Goal: Task Accomplishment & Management: Manage account settings

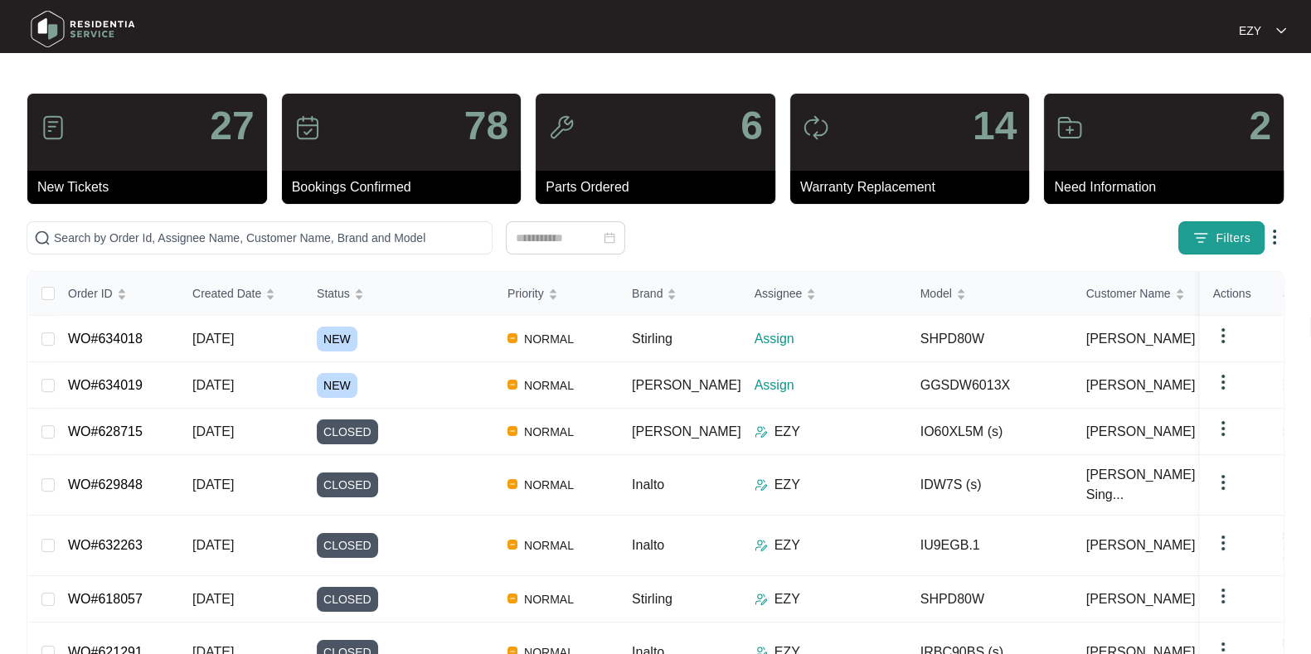
click at [1223, 226] on button "Filters" at bounding box center [1221, 237] width 86 height 33
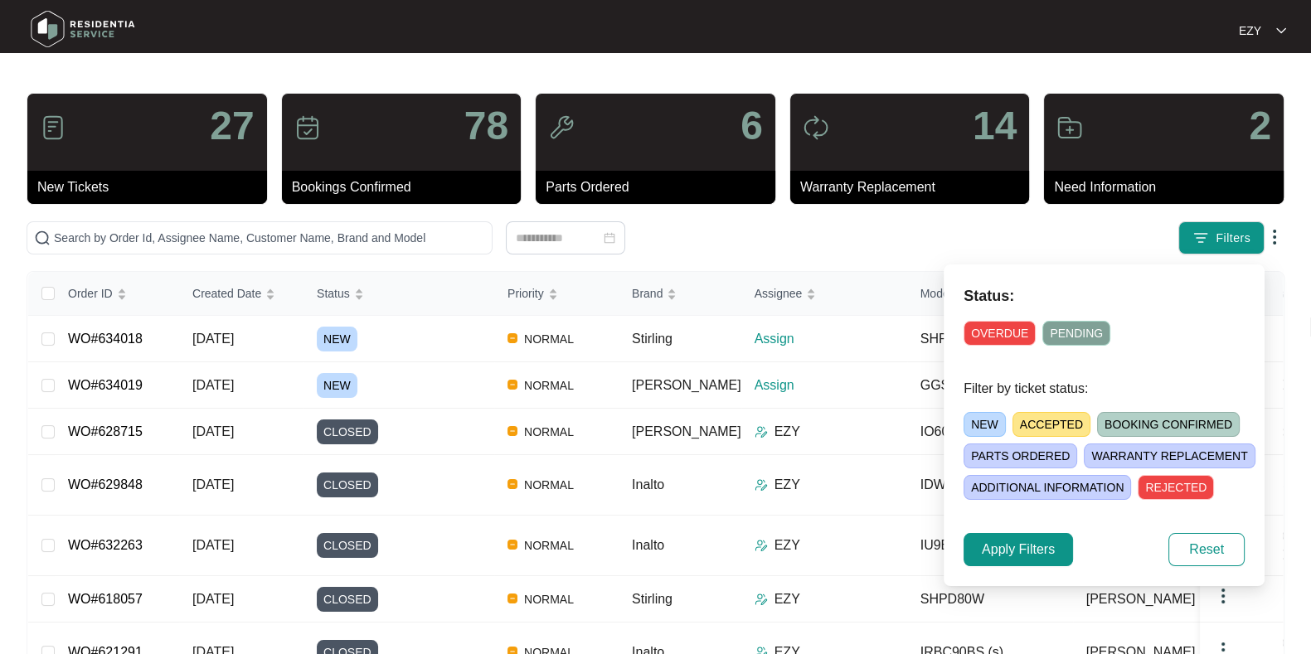
click at [987, 425] on span "NEW" at bounding box center [985, 424] width 42 height 25
click at [1012, 552] on span "Apply Filters" at bounding box center [1018, 550] width 73 height 20
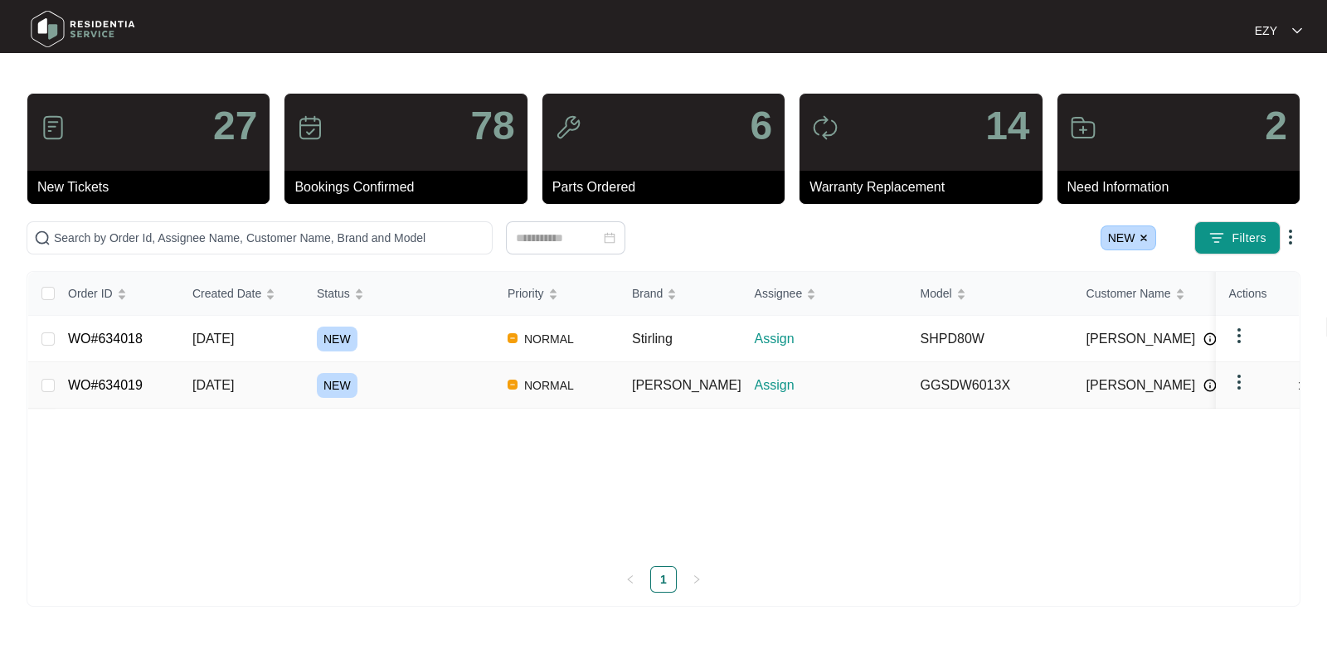
click at [460, 383] on div "NEW" at bounding box center [405, 385] width 177 height 25
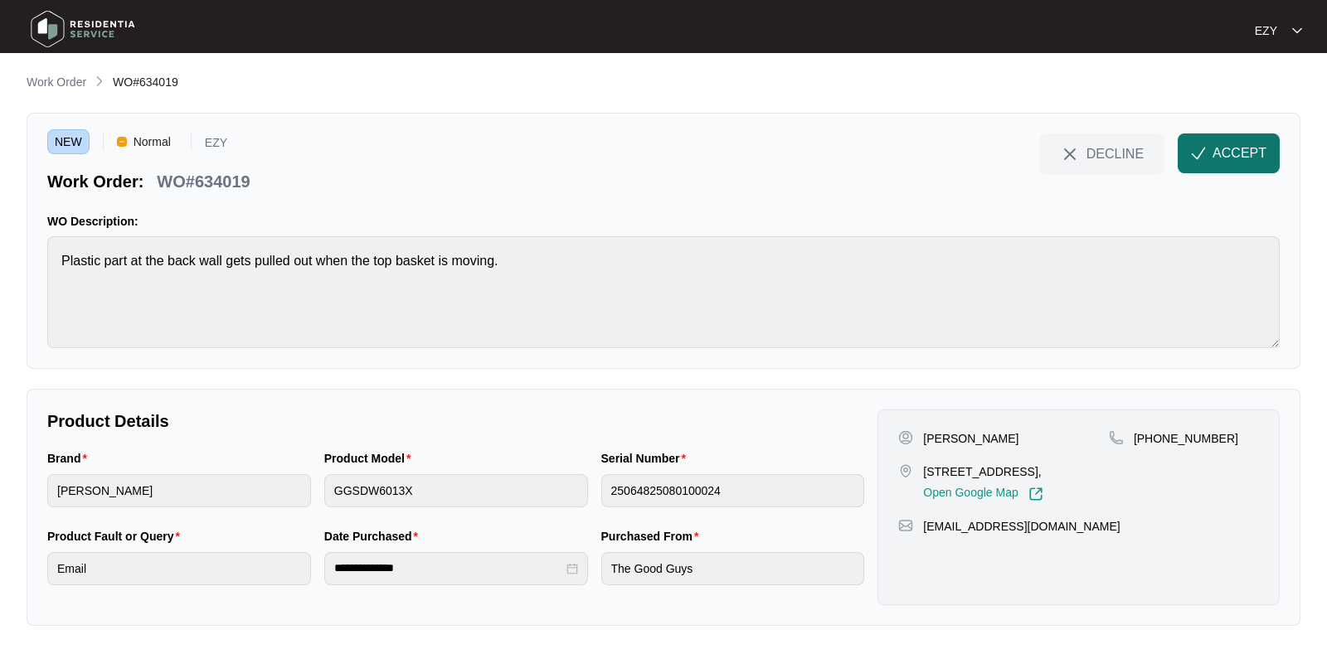
click at [1207, 151] on button "ACCEPT" at bounding box center [1229, 154] width 102 height 40
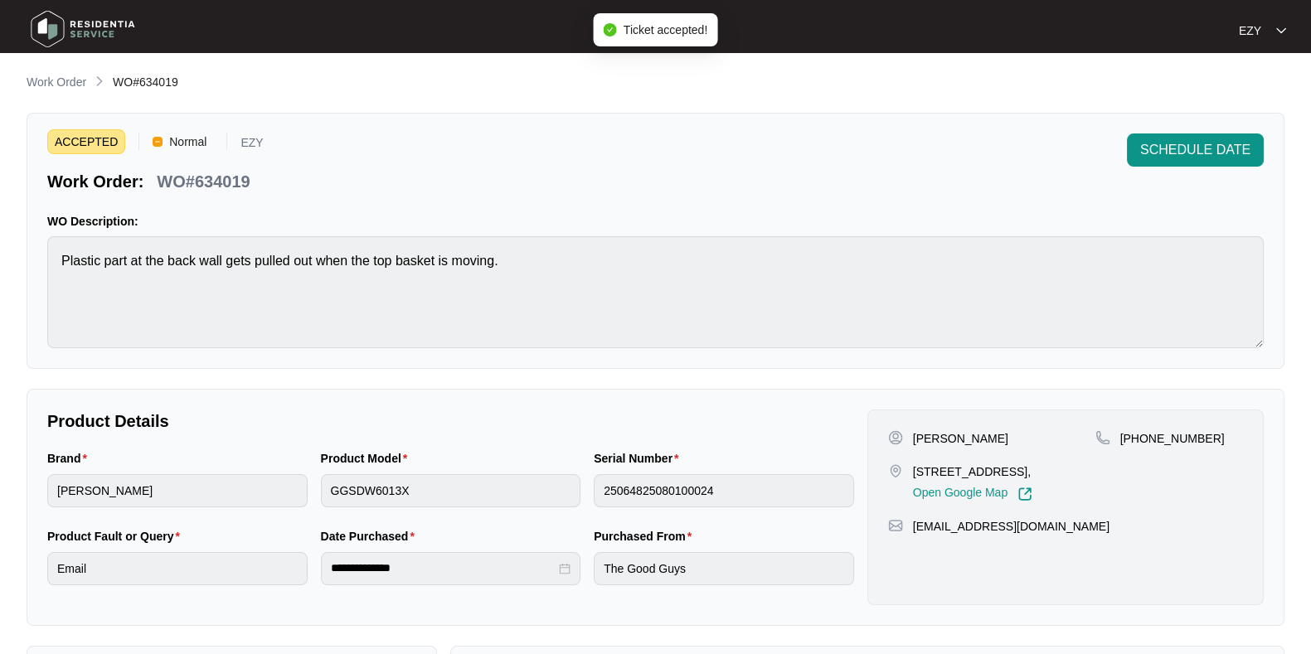
click at [176, 176] on p "WO#634019" at bounding box center [203, 181] width 93 height 23
copy div "WO#634019 SCHEDULE DATE"
click at [176, 176] on p "WO#634019" at bounding box center [203, 181] width 93 height 23
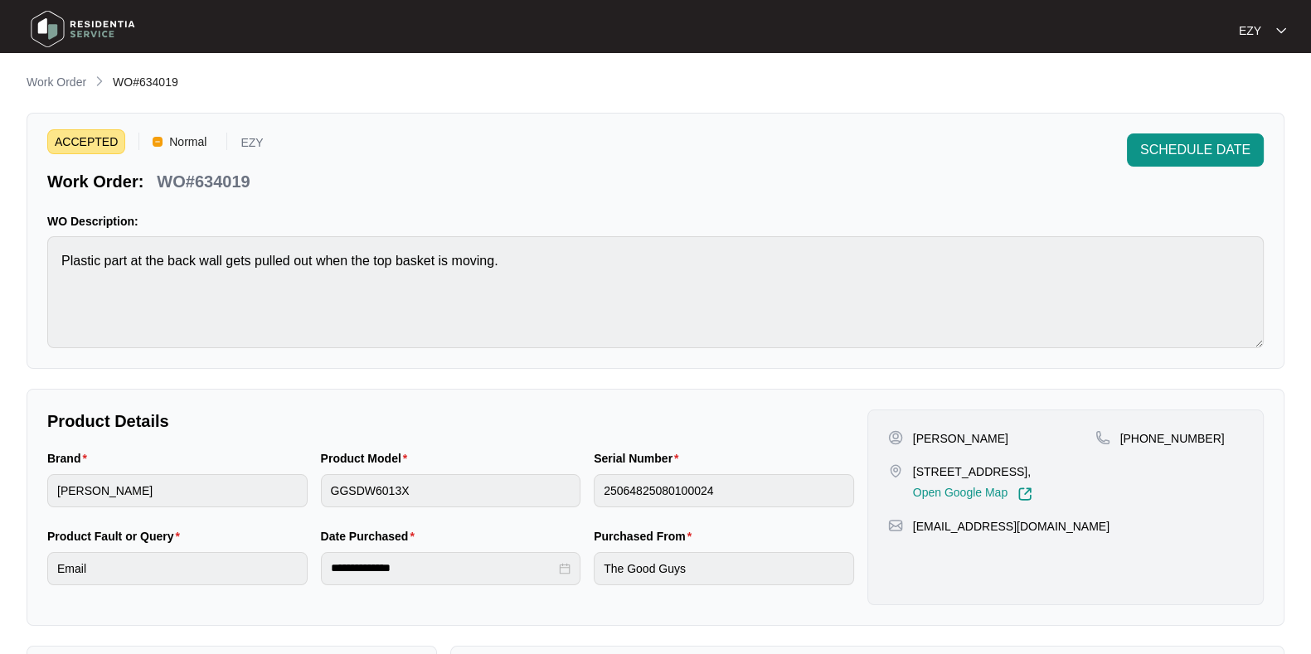
click at [913, 433] on p "[PERSON_NAME]" at bounding box center [960, 438] width 95 height 17
copy p "[PERSON_NAME]"
click at [954, 467] on p "[STREET_ADDRESS]," at bounding box center [972, 472] width 119 height 17
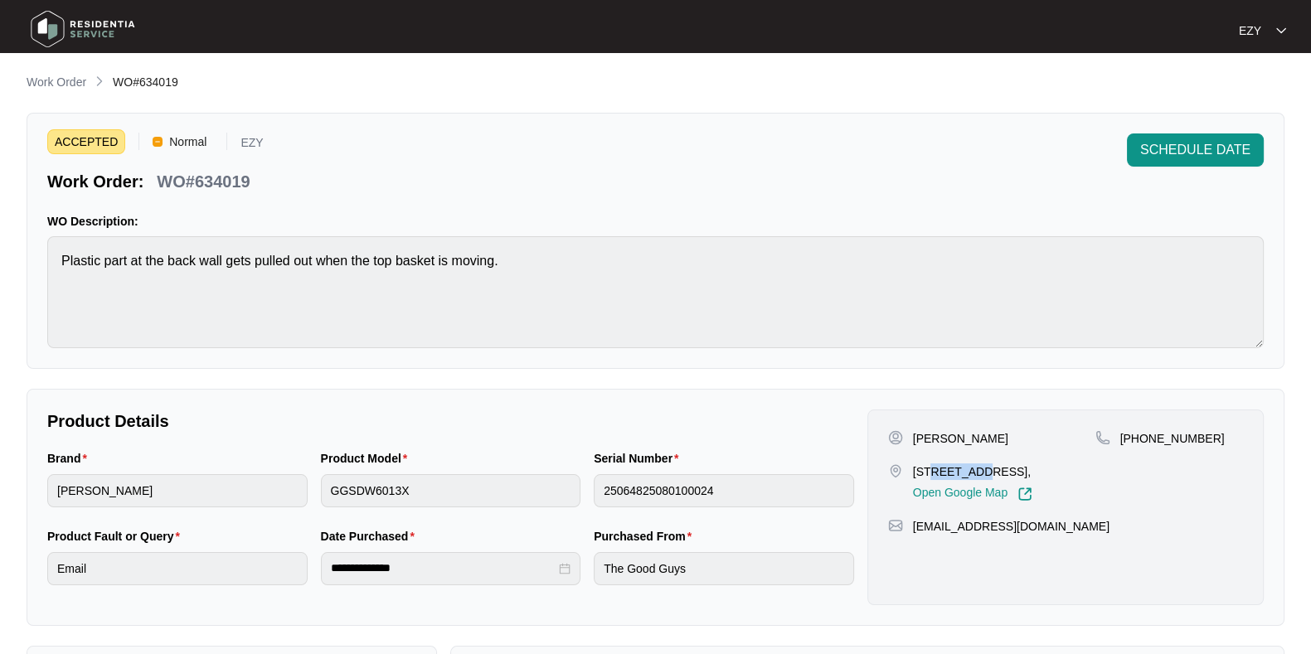
click at [954, 467] on p "[STREET_ADDRESS]," at bounding box center [972, 472] width 119 height 17
copy p "[STREET_ADDRESS],"
drag, startPoint x: 1248, startPoint y: 439, endPoint x: 1141, endPoint y: 437, distance: 107.0
click at [1141, 437] on div "Vera Grillo 80 pallant ave Reservoir Vic 3073, Open Google Map +61403305791 vgr…" at bounding box center [1065, 508] width 396 height 196
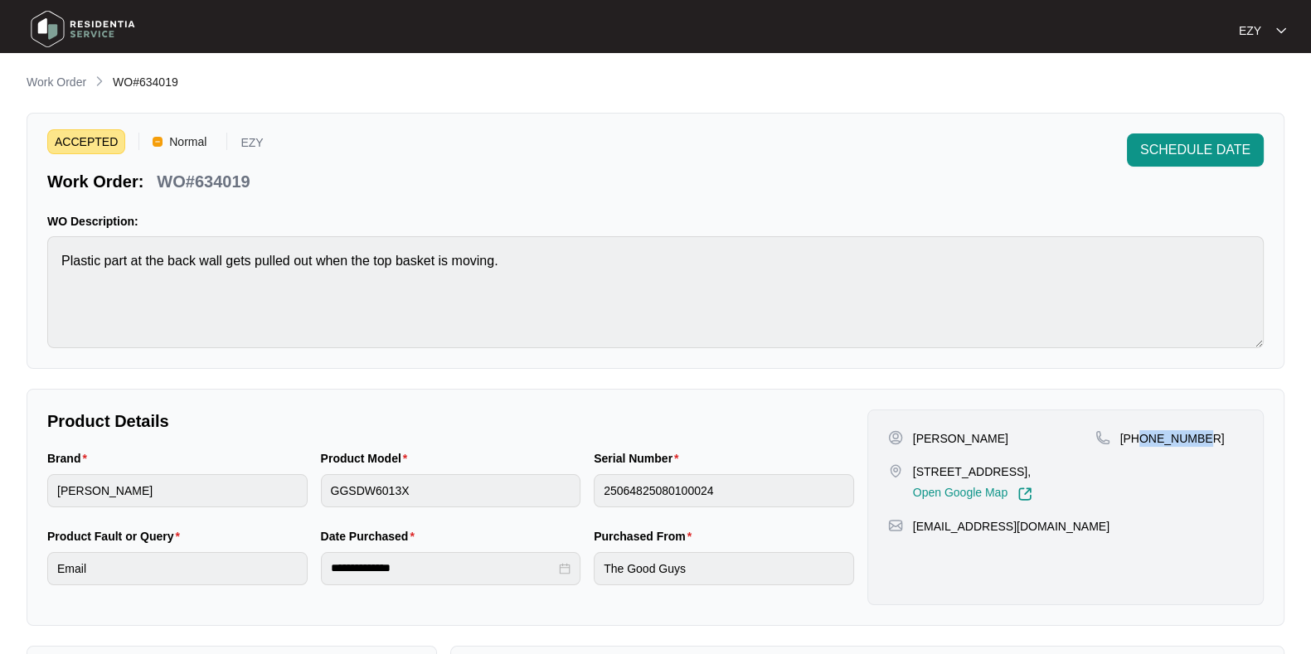
copy p "403305791"
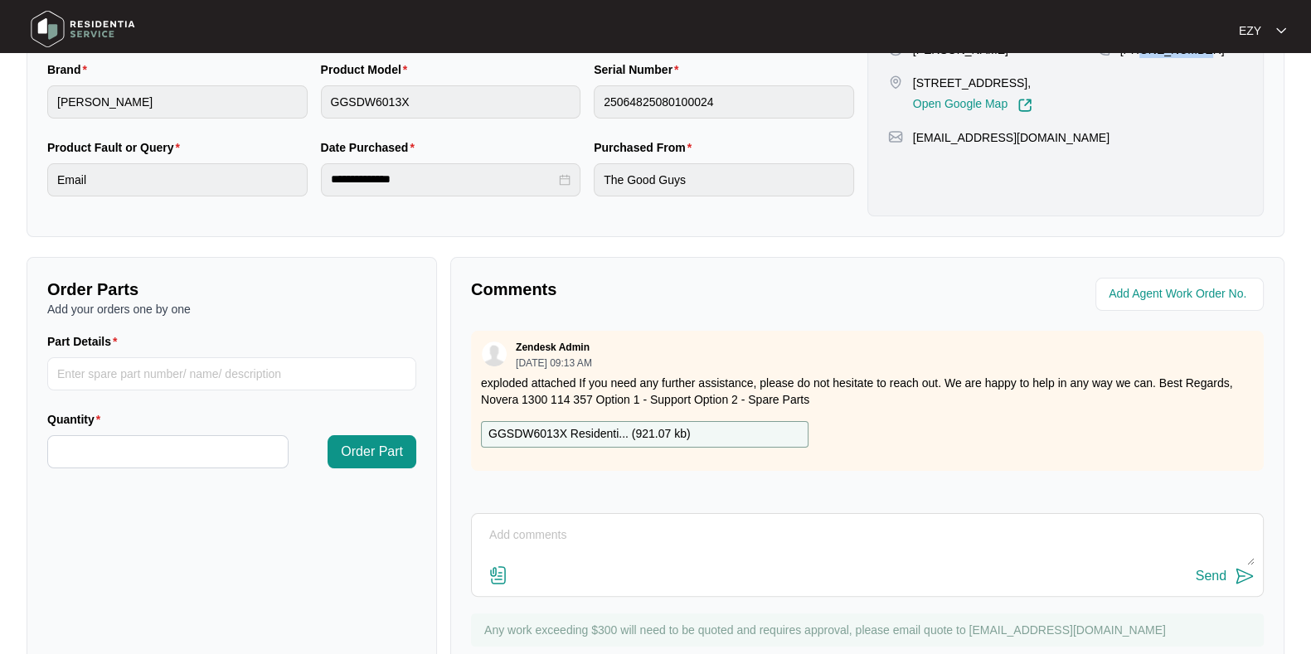
scroll to position [444, 0]
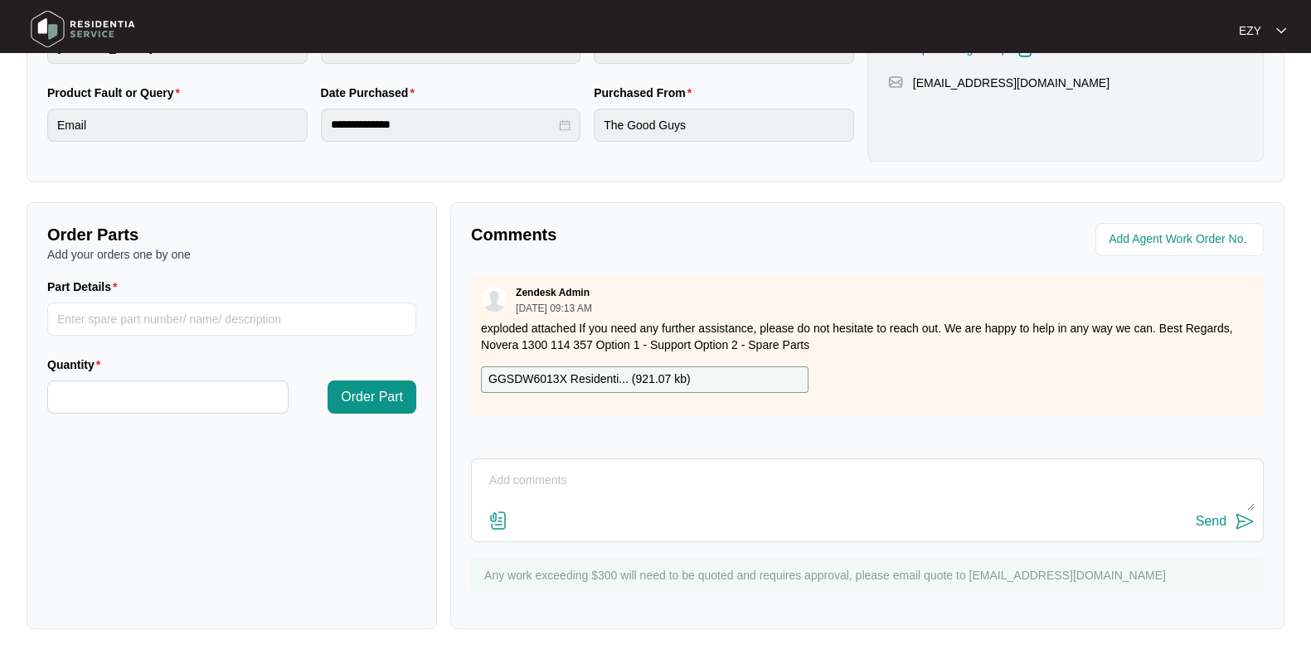
click at [618, 377] on p "GGSDW6013X Residenti... ( 921.07 kb )" at bounding box center [589, 380] width 202 height 18
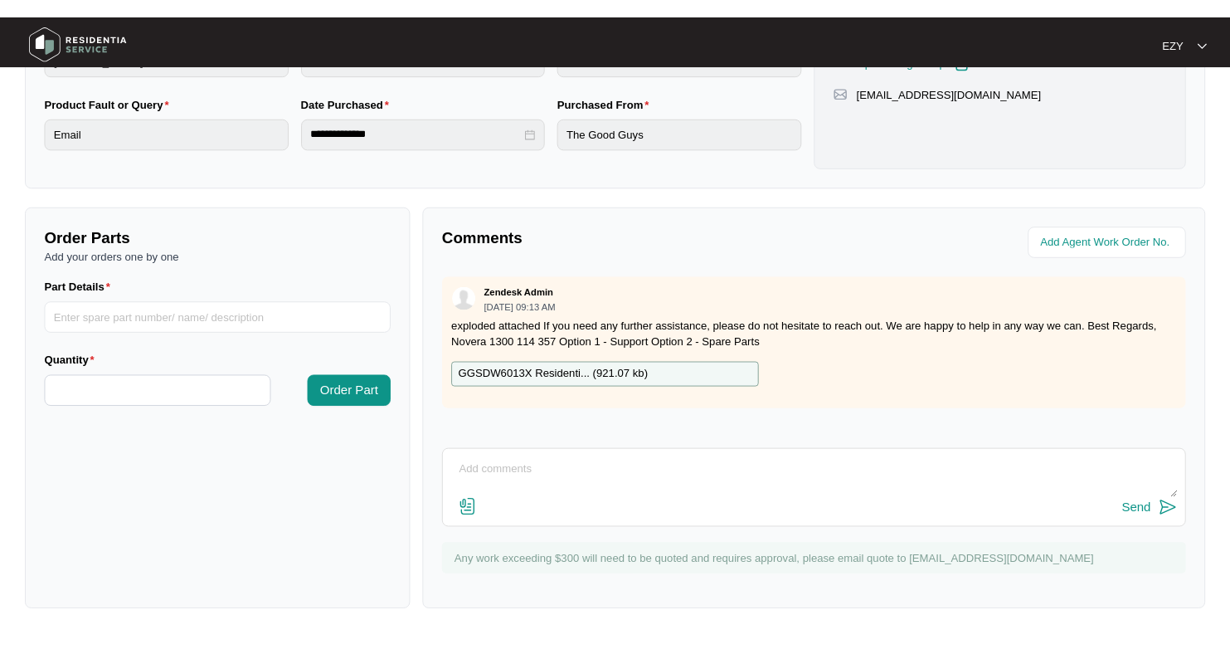
scroll to position [0, 0]
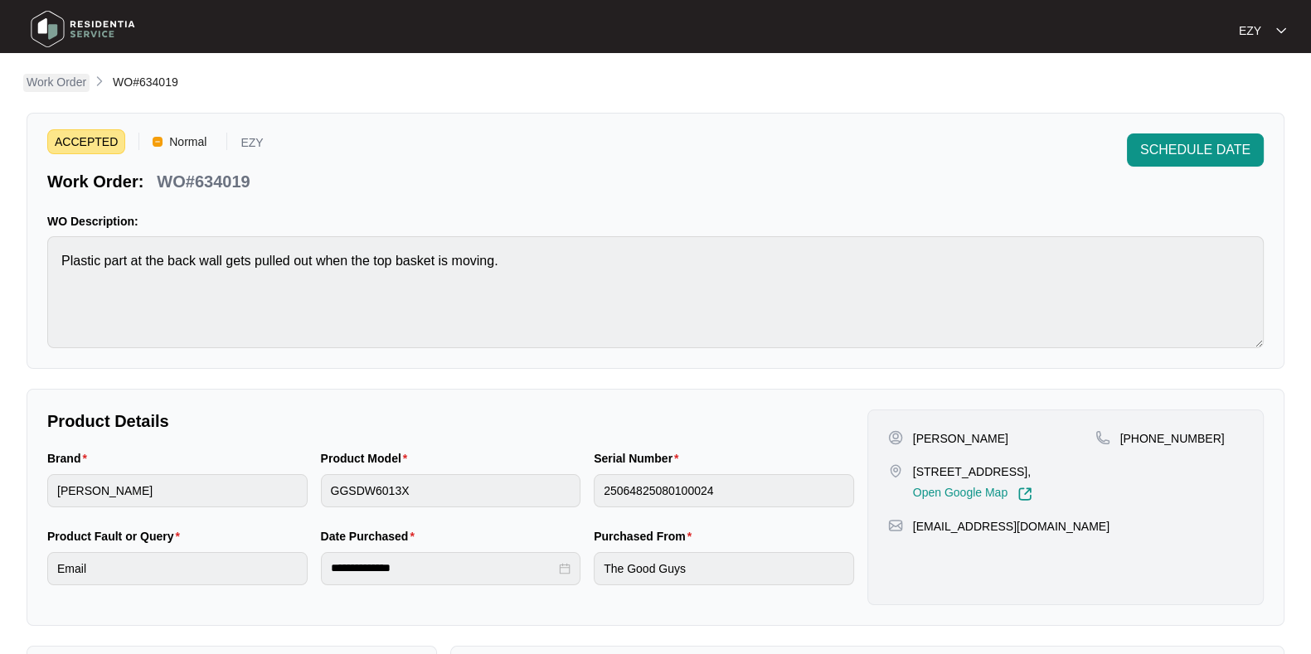
click at [65, 79] on p "Work Order" at bounding box center [57, 82] width 60 height 17
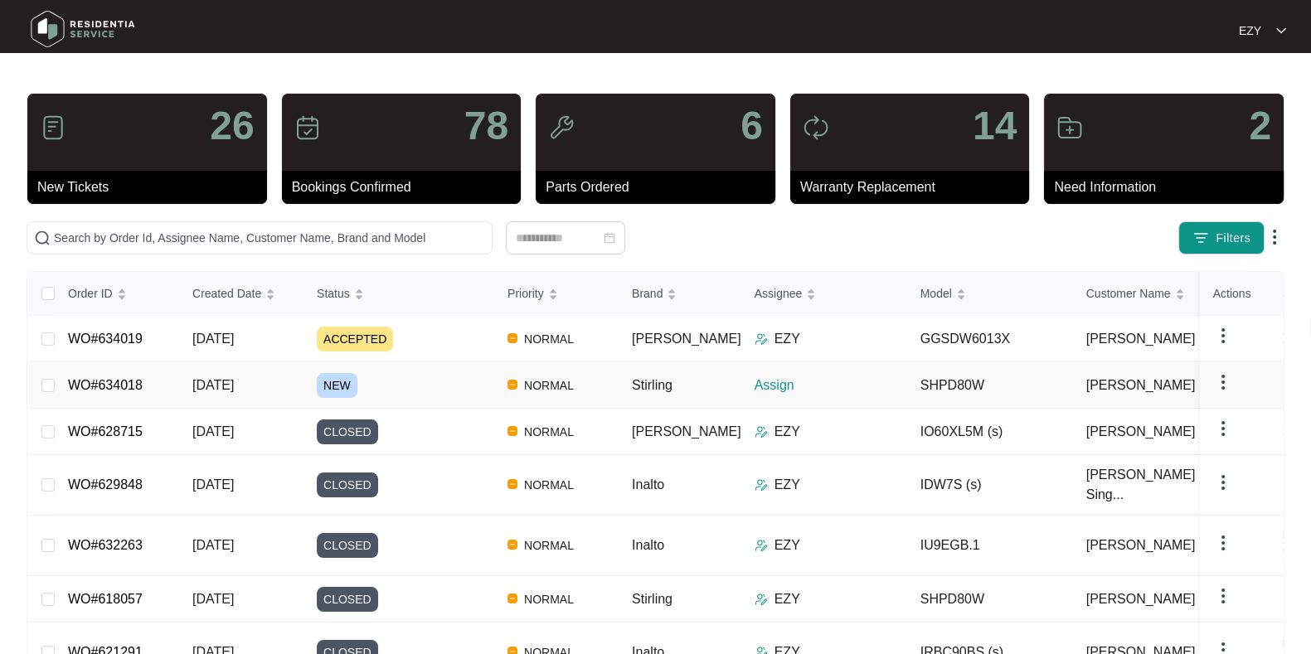
click at [421, 394] on div "NEW" at bounding box center [405, 385] width 177 height 25
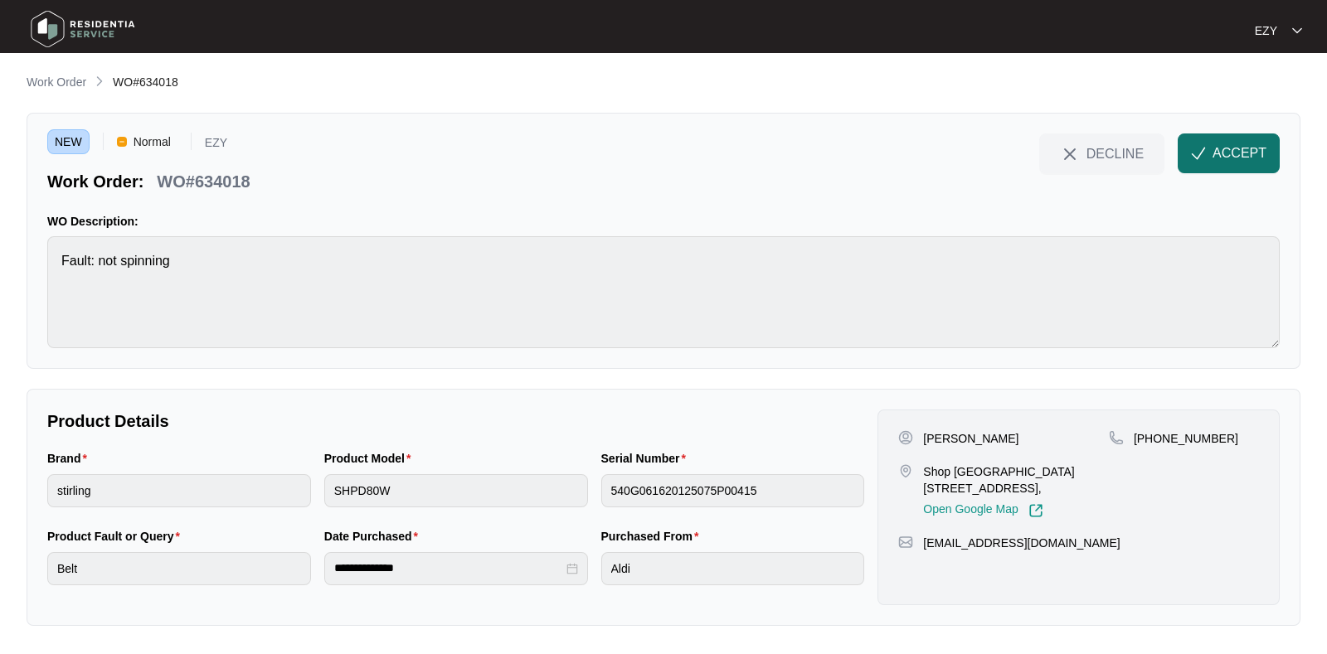
click at [1261, 150] on span "ACCEPT" at bounding box center [1239, 153] width 54 height 20
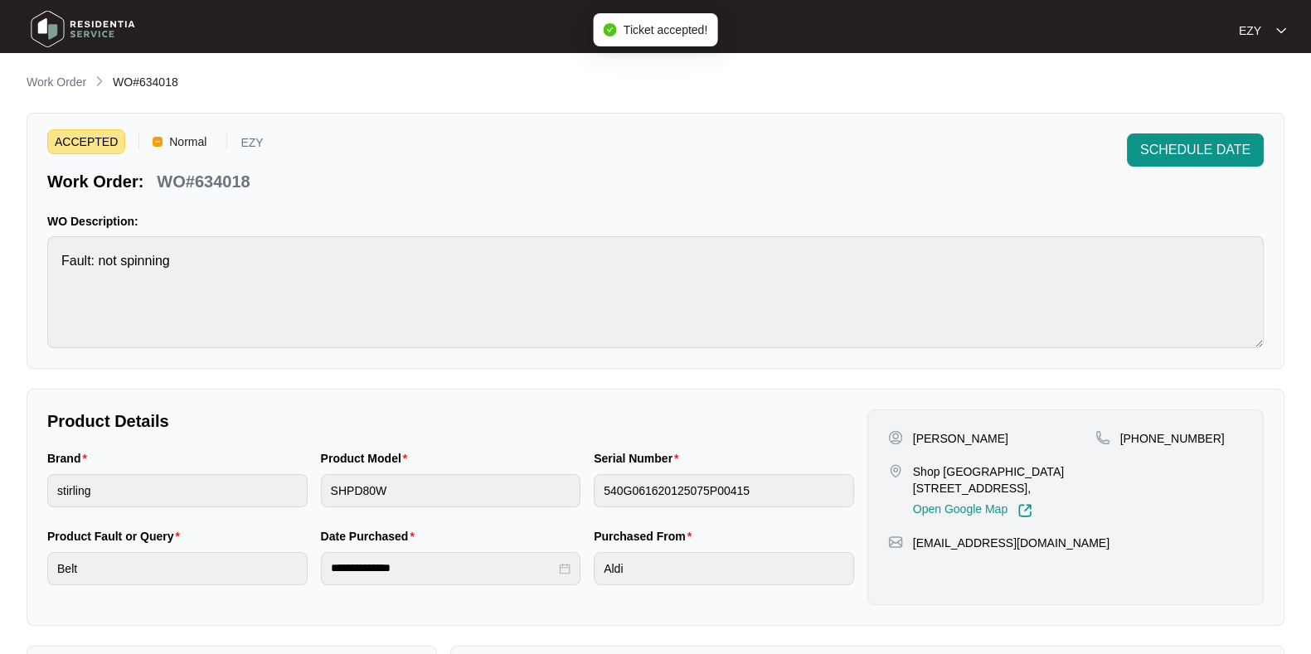
click at [199, 176] on p "WO#634018" at bounding box center [203, 181] width 93 height 23
copy div "WO#634018 SCHEDULE DATE"
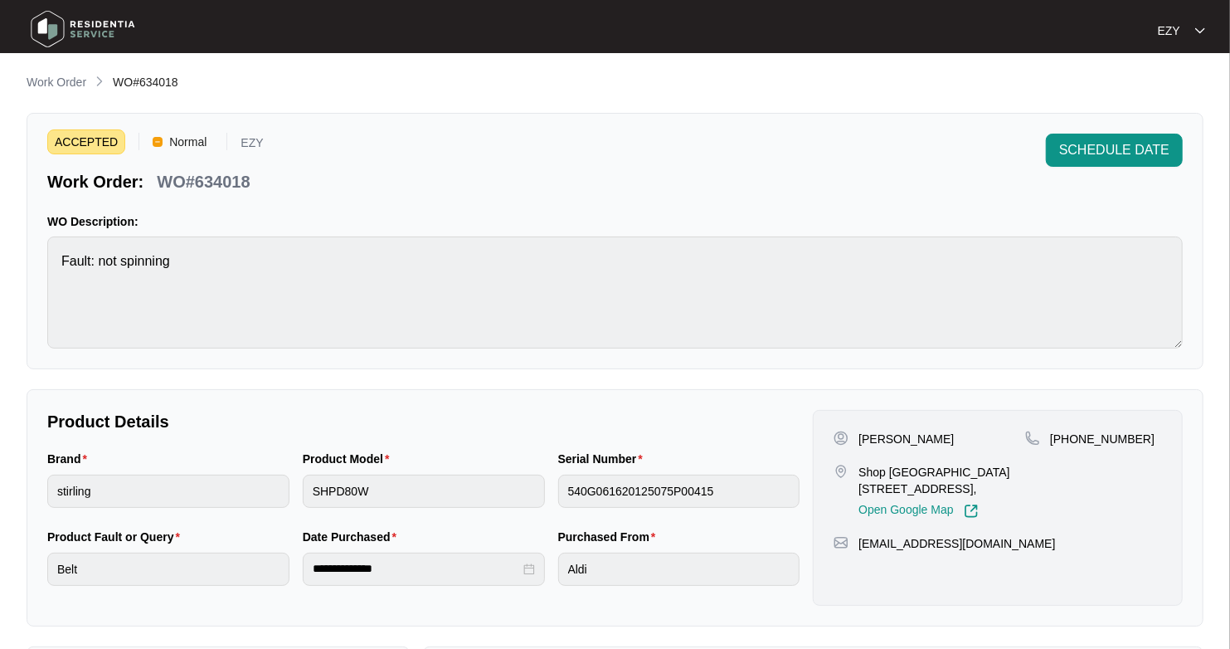
click at [221, 172] on p "WO#634018" at bounding box center [203, 181] width 93 height 23
copy div "WO#634018 SCHEDULE DATE"
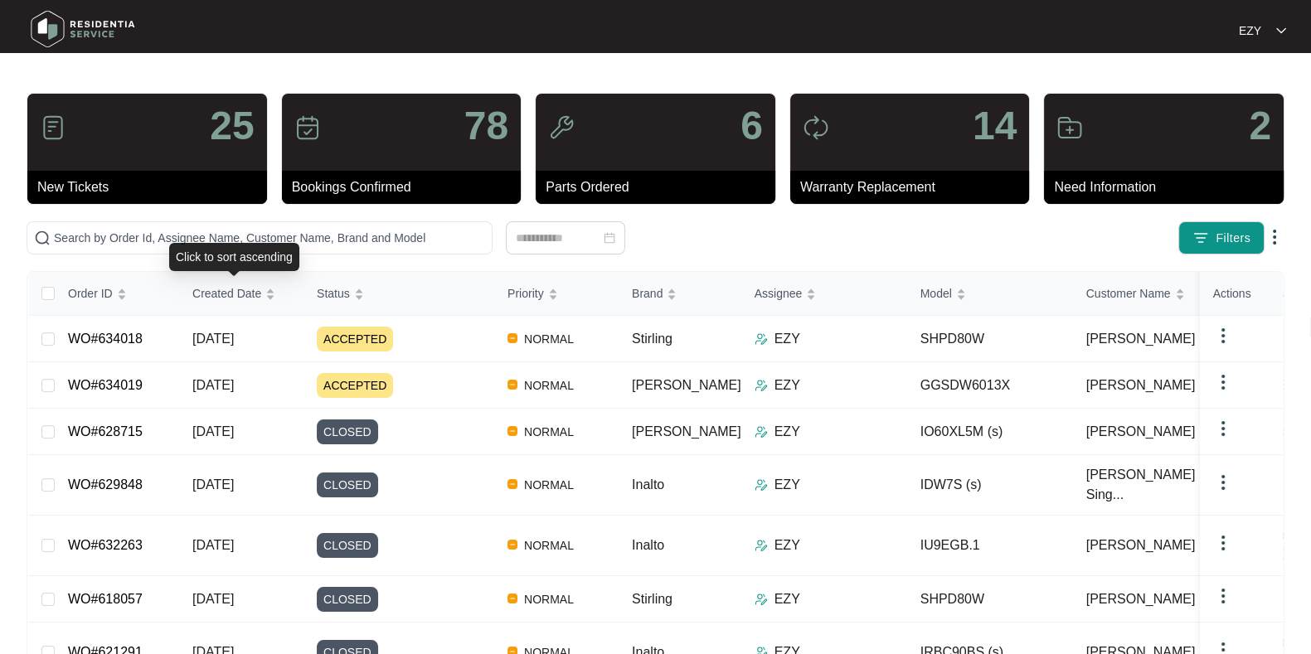
click at [188, 245] on div "Click to sort ascending" at bounding box center [234, 257] width 130 height 28
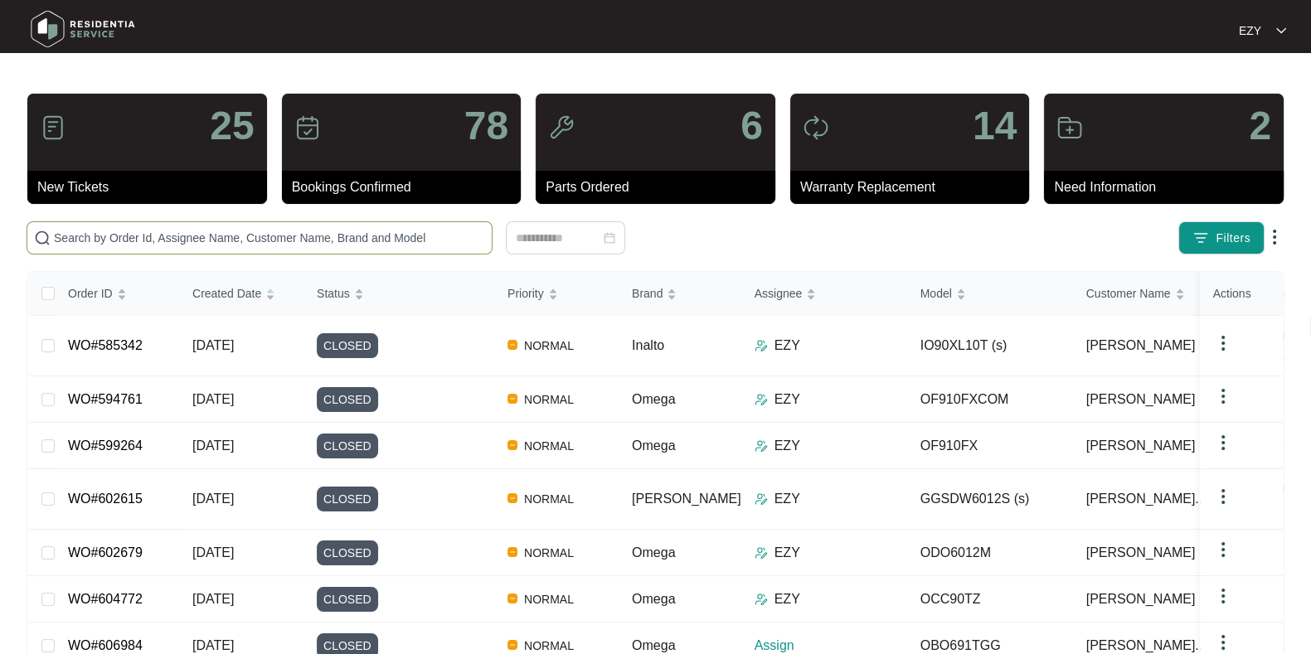
click at [214, 223] on span at bounding box center [260, 237] width 466 height 33
paste input "WO#634018"
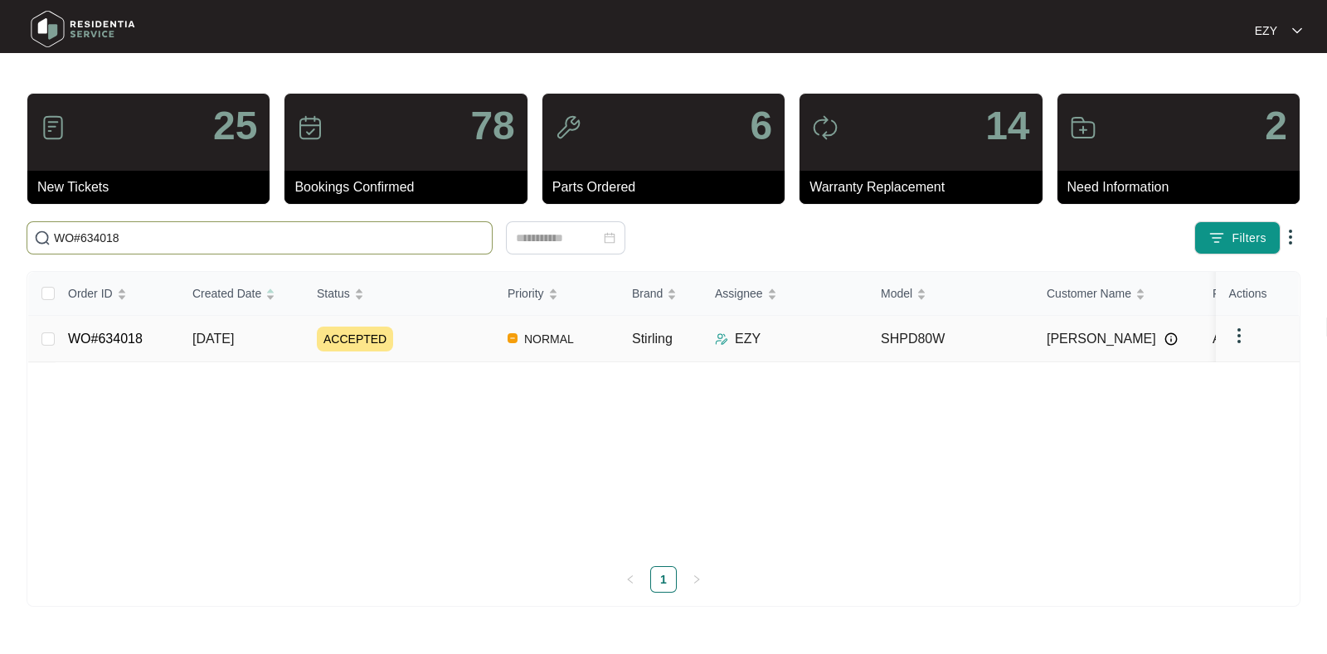
type input "WO#634018"
click at [438, 346] on div "ACCEPTED" at bounding box center [405, 339] width 177 height 25
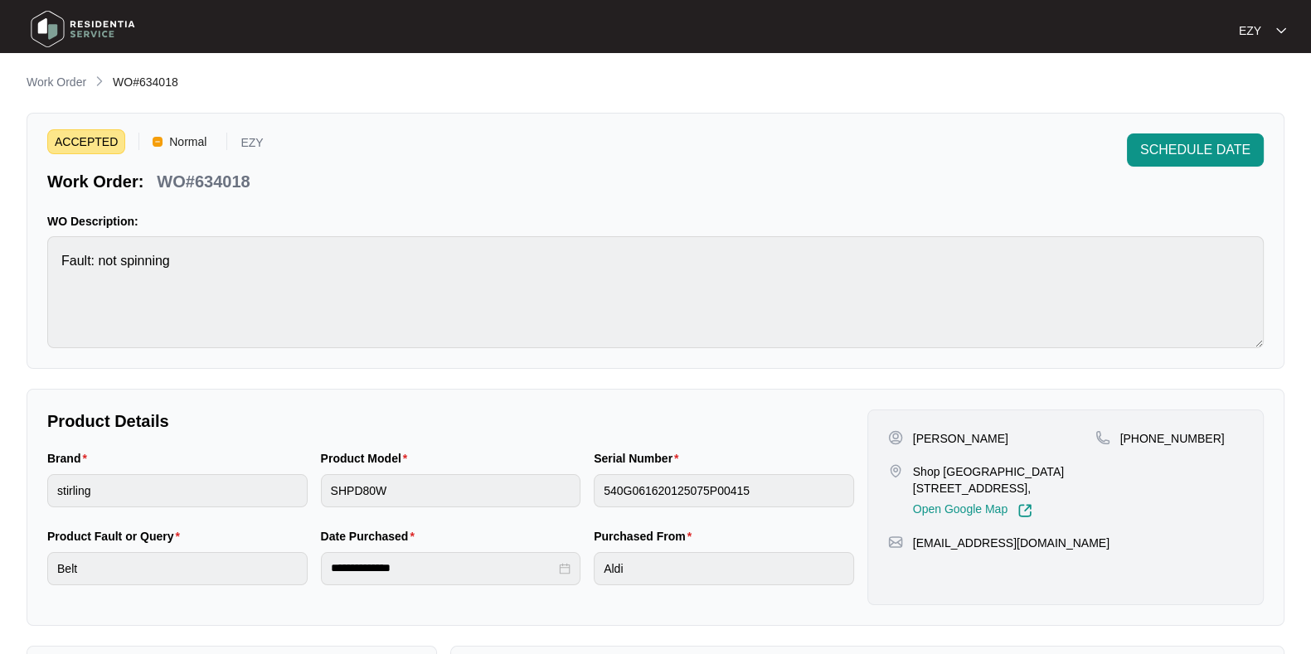
click at [921, 472] on p "Shop [GEOGRAPHIC_DATA][STREET_ADDRESS]," at bounding box center [1004, 480] width 182 height 33
copy p "Shop [GEOGRAPHIC_DATA][STREET_ADDRESS],"
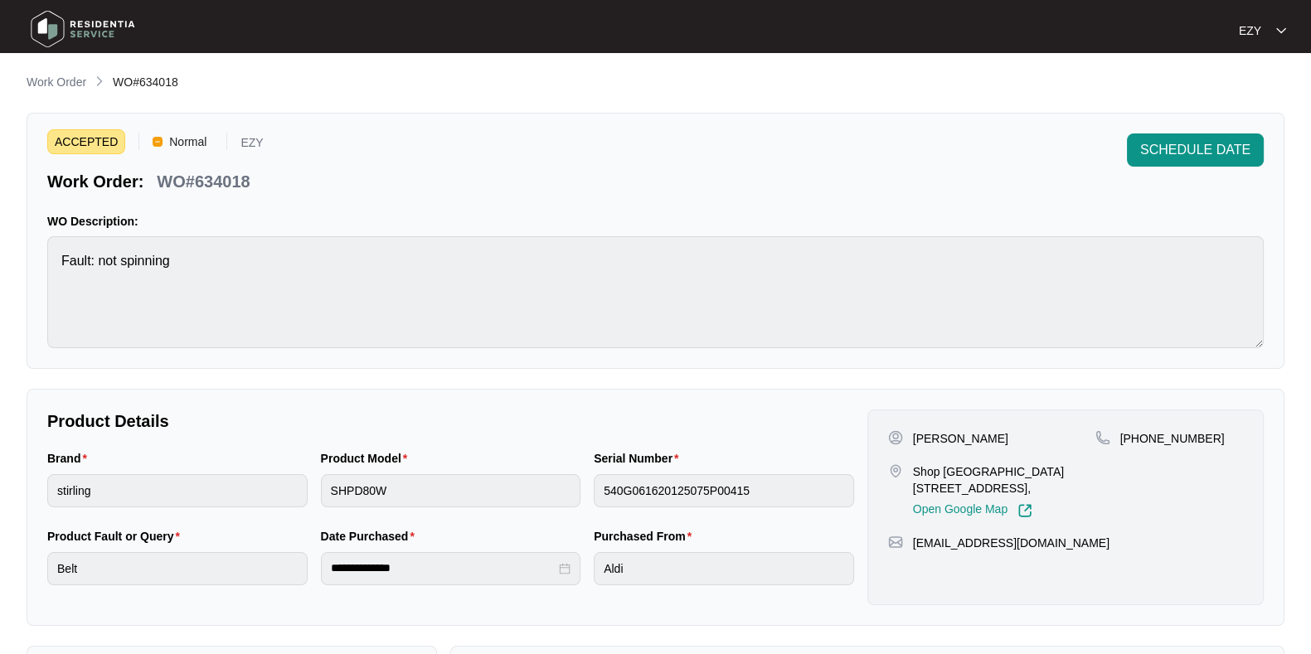
click at [922, 435] on p "[PERSON_NAME]" at bounding box center [960, 438] width 95 height 17
click at [926, 436] on p "[PERSON_NAME]" at bounding box center [960, 438] width 95 height 17
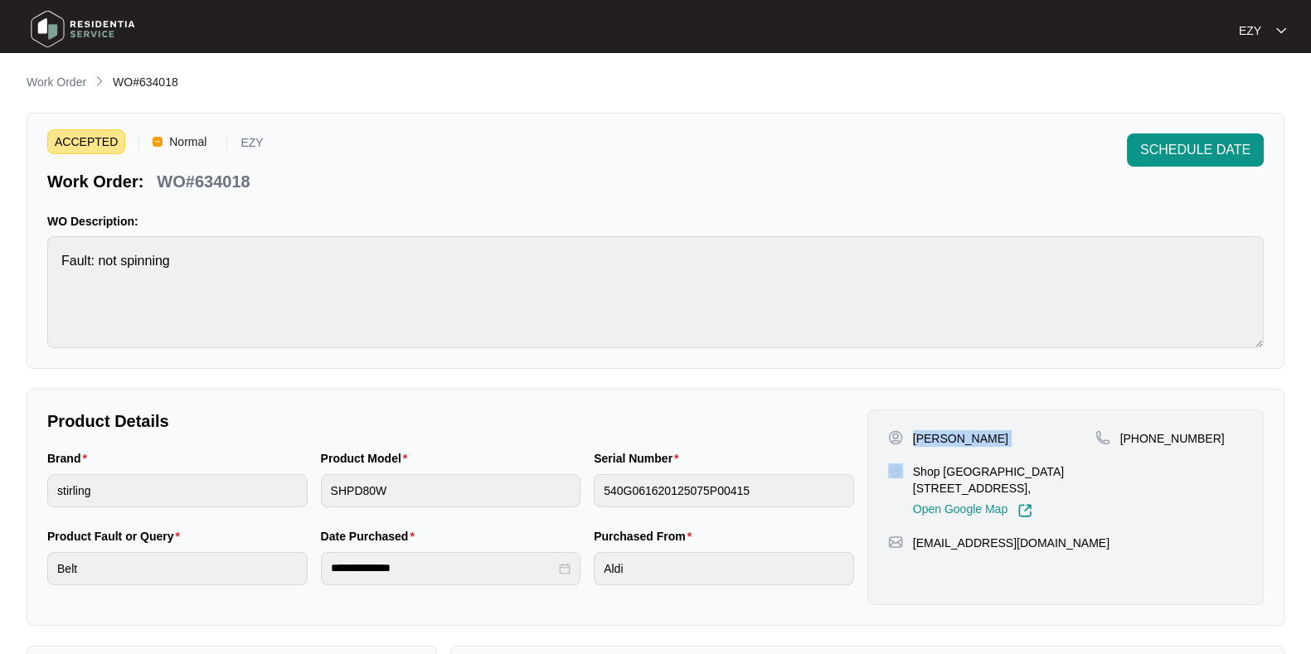
copy p "[PERSON_NAME]"
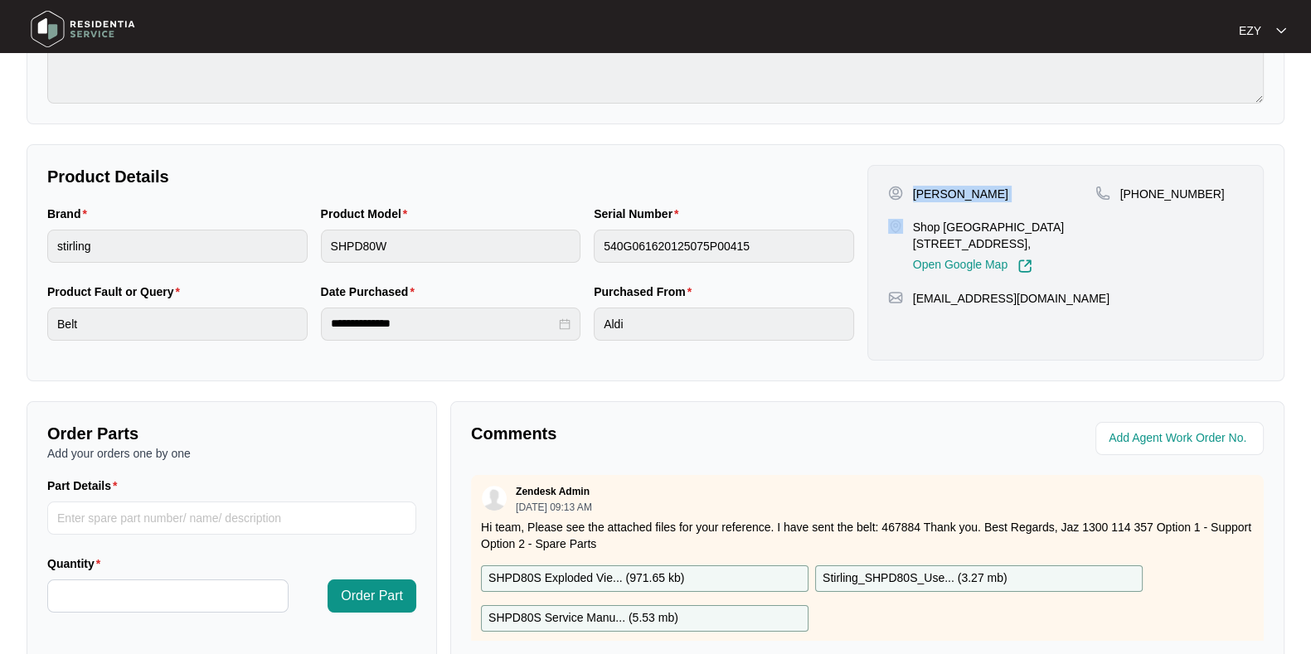
scroll to position [244, 0]
drag, startPoint x: 1217, startPoint y: 191, endPoint x: 1144, endPoint y: 221, distance: 79.9
click at [1144, 221] on div "[PHONE_NUMBER]" at bounding box center [1170, 231] width 148 height 88
drag, startPoint x: 1144, startPoint y: 221, endPoint x: 1218, endPoint y: 191, distance: 80.7
click at [1218, 191] on div "[PHONE_NUMBER]" at bounding box center [1170, 195] width 148 height 17
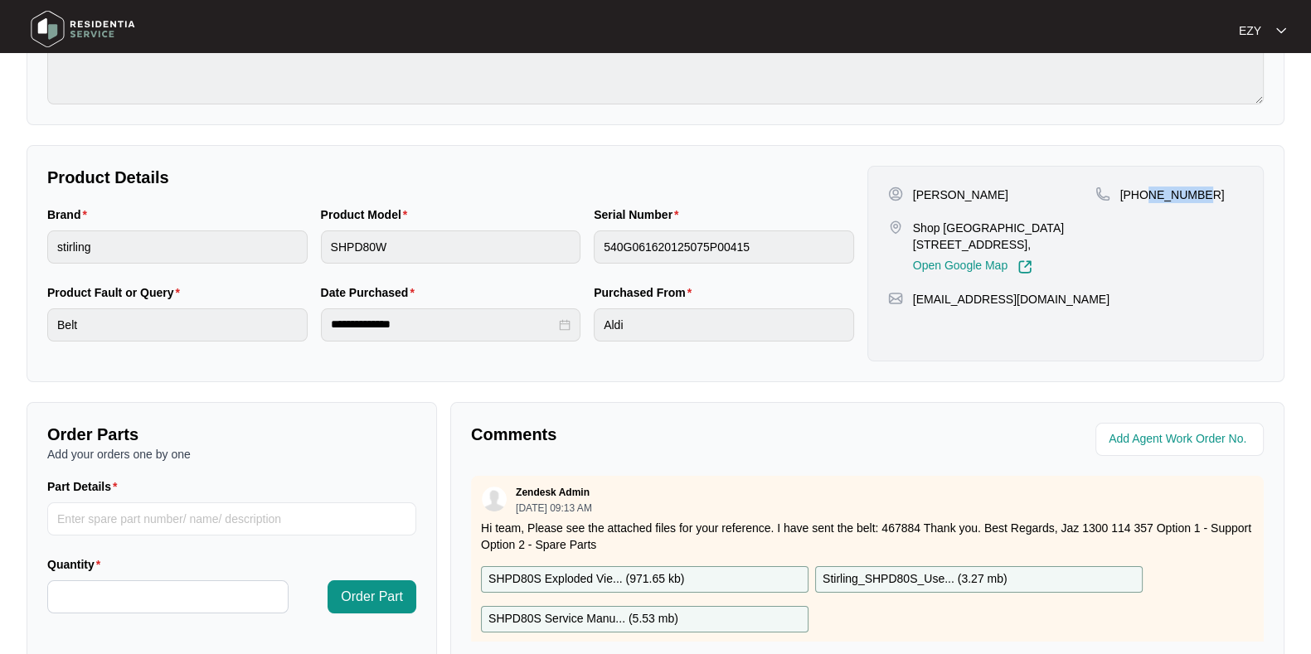
click at [1218, 191] on div "[PHONE_NUMBER]" at bounding box center [1170, 195] width 148 height 17
drag, startPoint x: 1218, startPoint y: 191, endPoint x: 1140, endPoint y: 202, distance: 78.7
click at [1140, 202] on div "[PHONE_NUMBER]" at bounding box center [1170, 231] width 148 height 88
copy p "438861163"
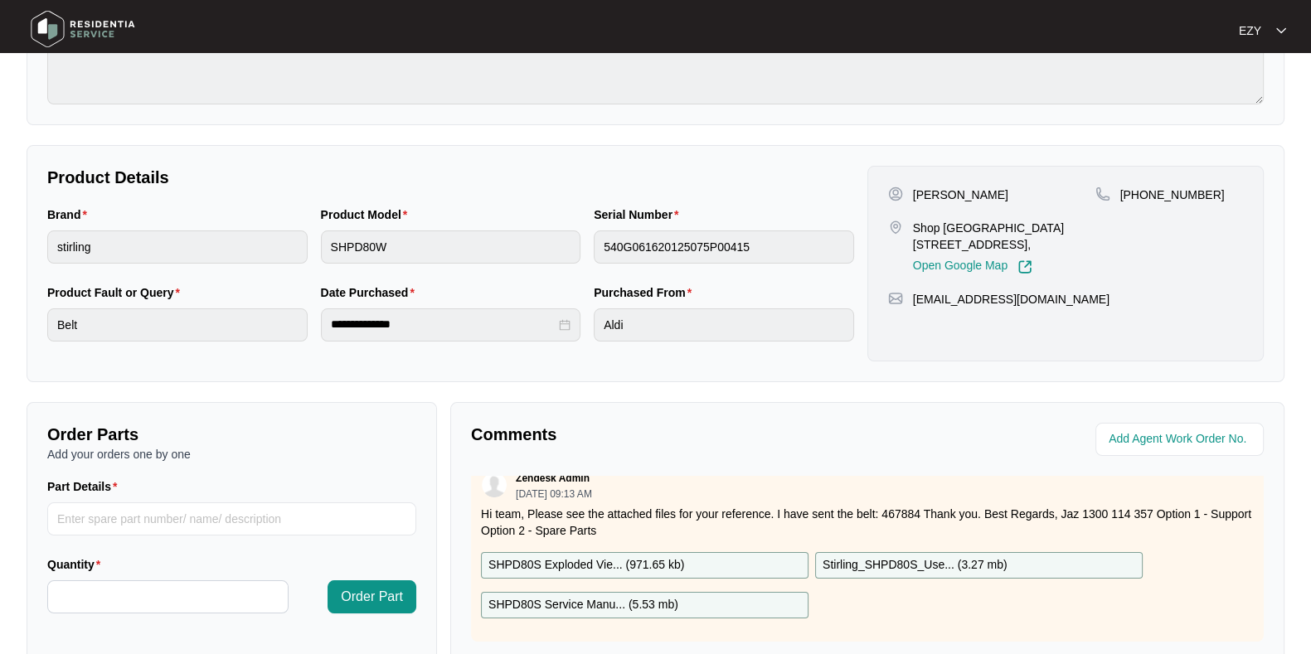
click at [585, 556] on p "SHPD80S Exploded Vie... ( 971.65 kb )" at bounding box center [586, 565] width 196 height 18
click at [601, 596] on p "SHPD80S Service Manu... ( 5.53 mb )" at bounding box center [583, 605] width 190 height 18
click at [858, 532] on div "Zendesk Admin [DATE] 09:13 AM Hi team, Please see the attached files for your r…" at bounding box center [867, 552] width 793 height 180
click at [862, 556] on p "Stirling_SHPD80S_Use... ( 3.27 mb )" at bounding box center [915, 565] width 185 height 18
drag, startPoint x: 858, startPoint y: 496, endPoint x: 922, endPoint y: 502, distance: 64.9
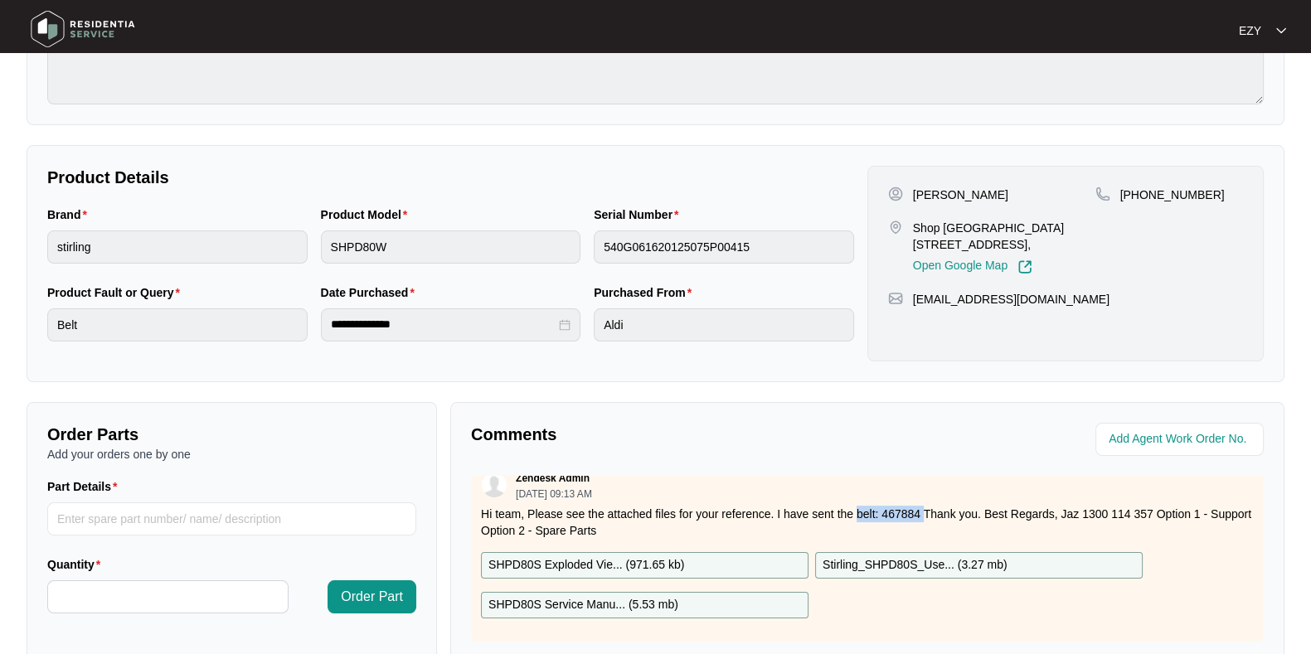
click at [922, 506] on p "Hi team, Please see the attached files for your reference. I have sent the belt…" at bounding box center [867, 522] width 773 height 33
copy p "belt: 467884"
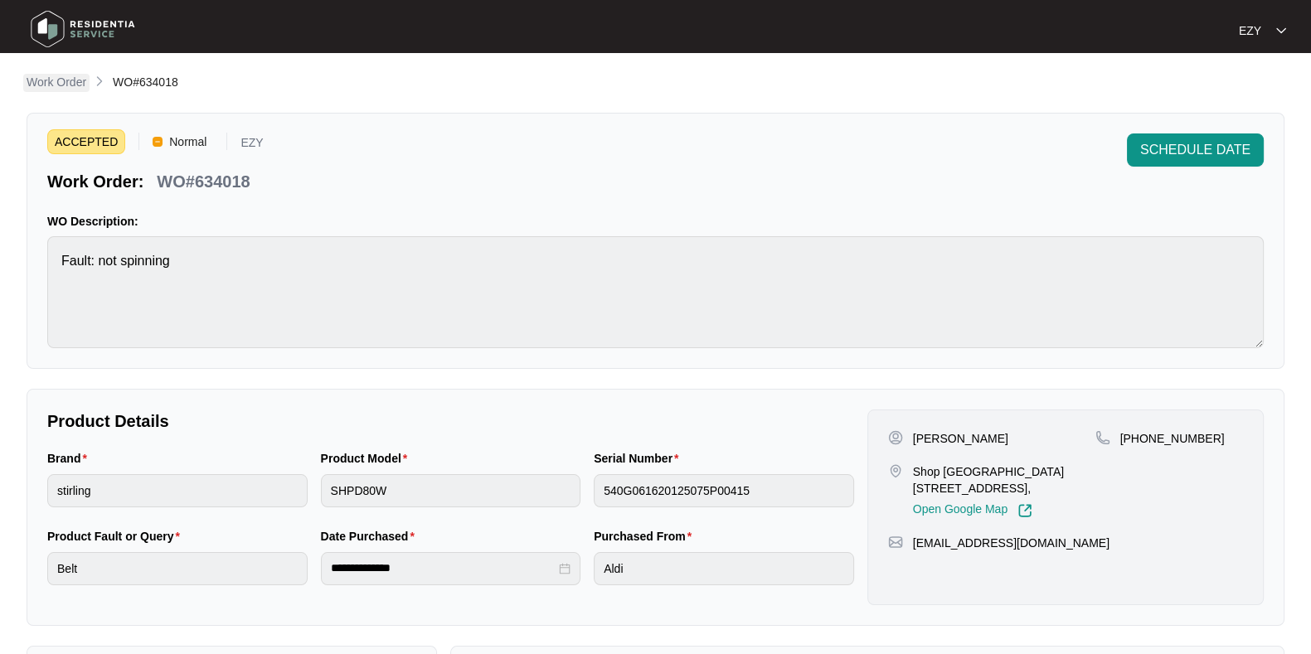
click at [65, 83] on p "Work Order" at bounding box center [57, 82] width 60 height 17
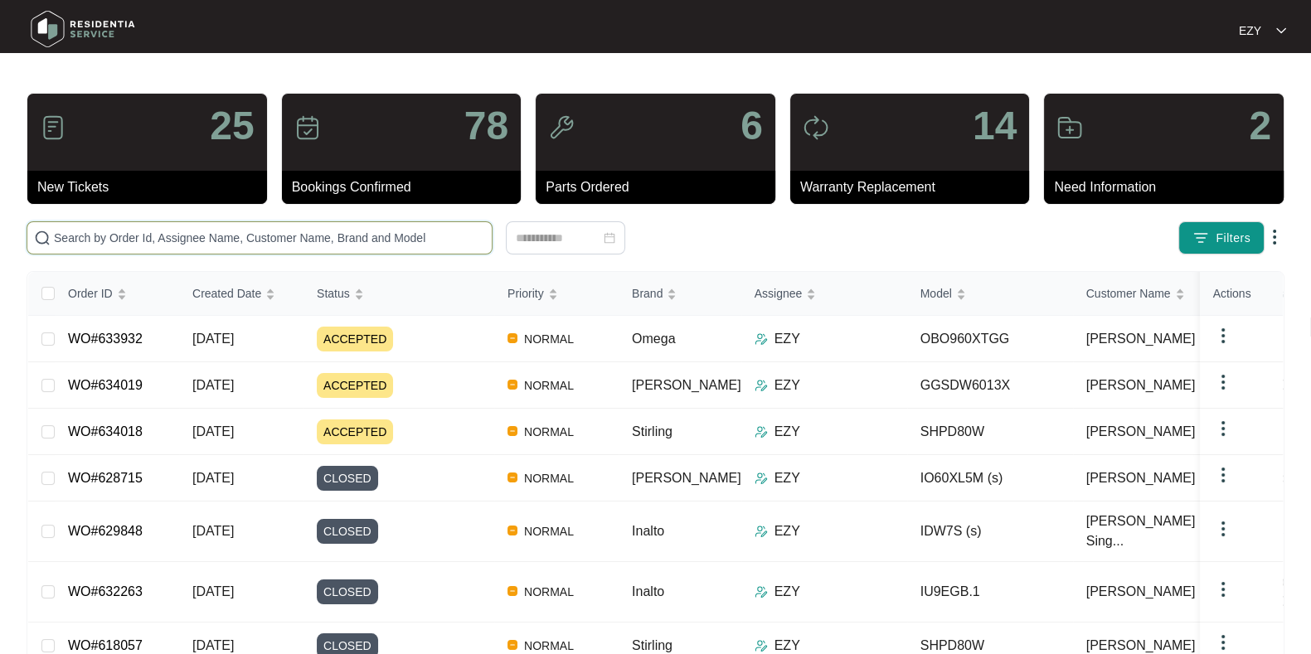
click at [286, 236] on input "text" at bounding box center [269, 238] width 431 height 18
paste input "631861"
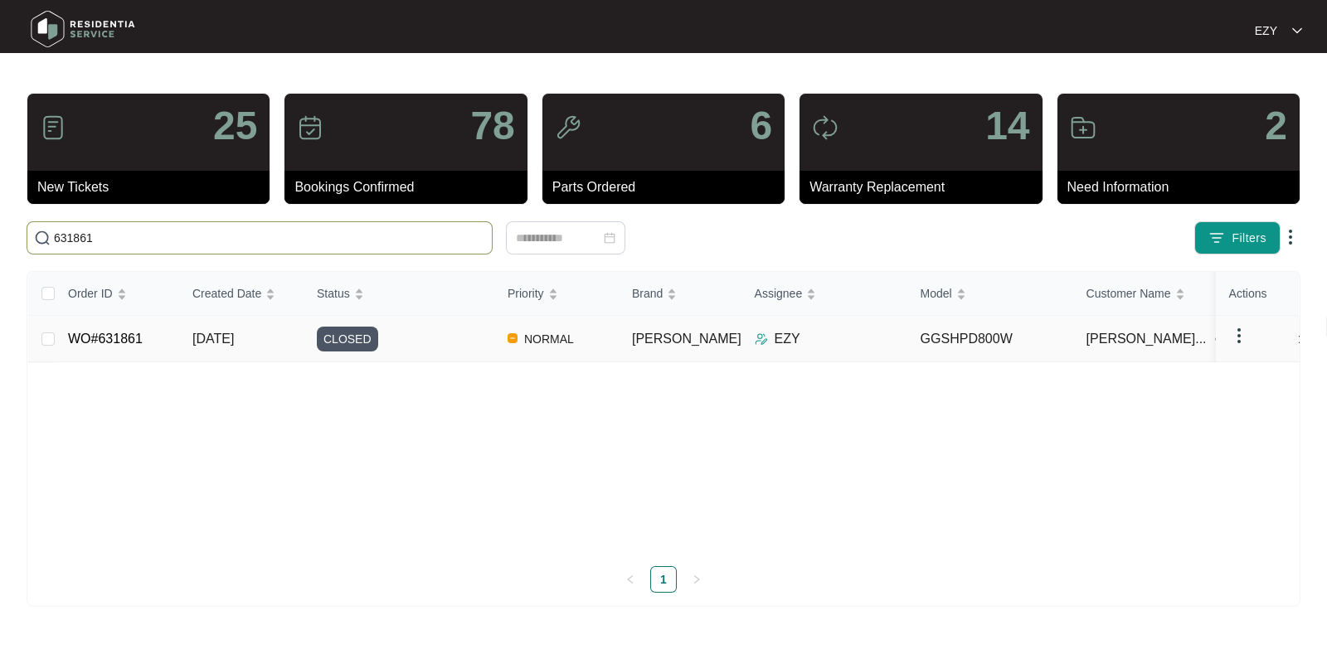
type input "631861"
click at [434, 333] on div "CLOSED" at bounding box center [405, 339] width 177 height 25
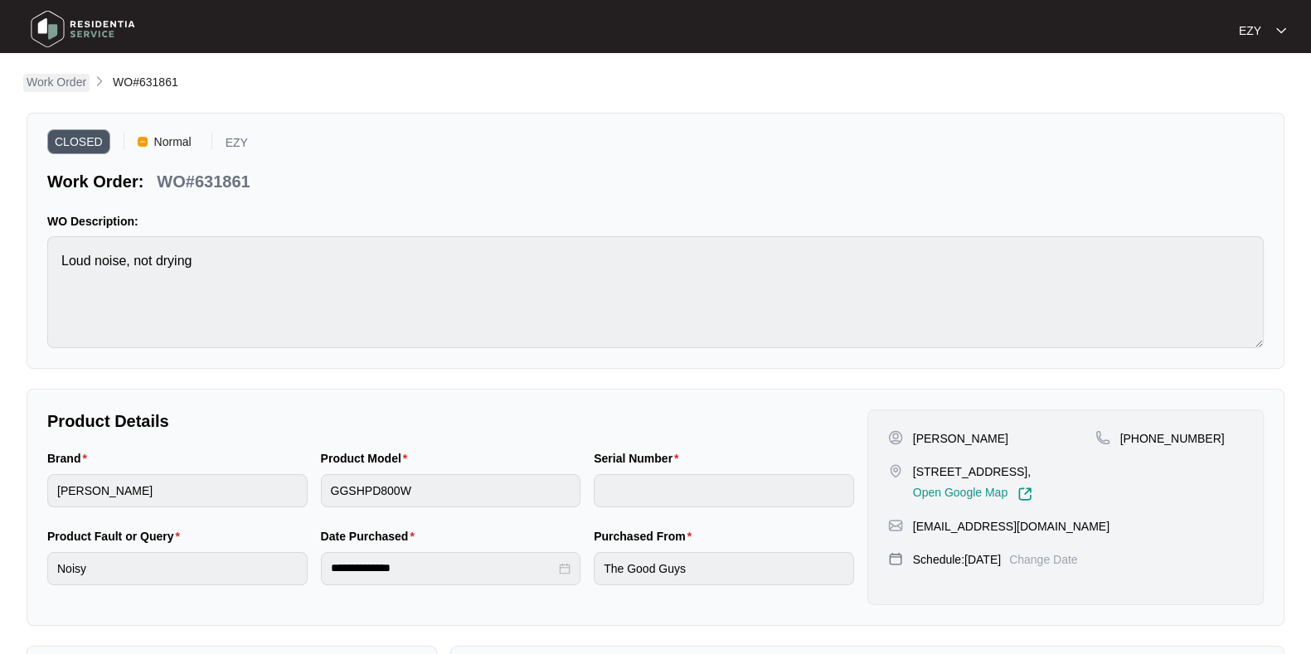
click at [46, 82] on p "Work Order" at bounding box center [57, 82] width 60 height 17
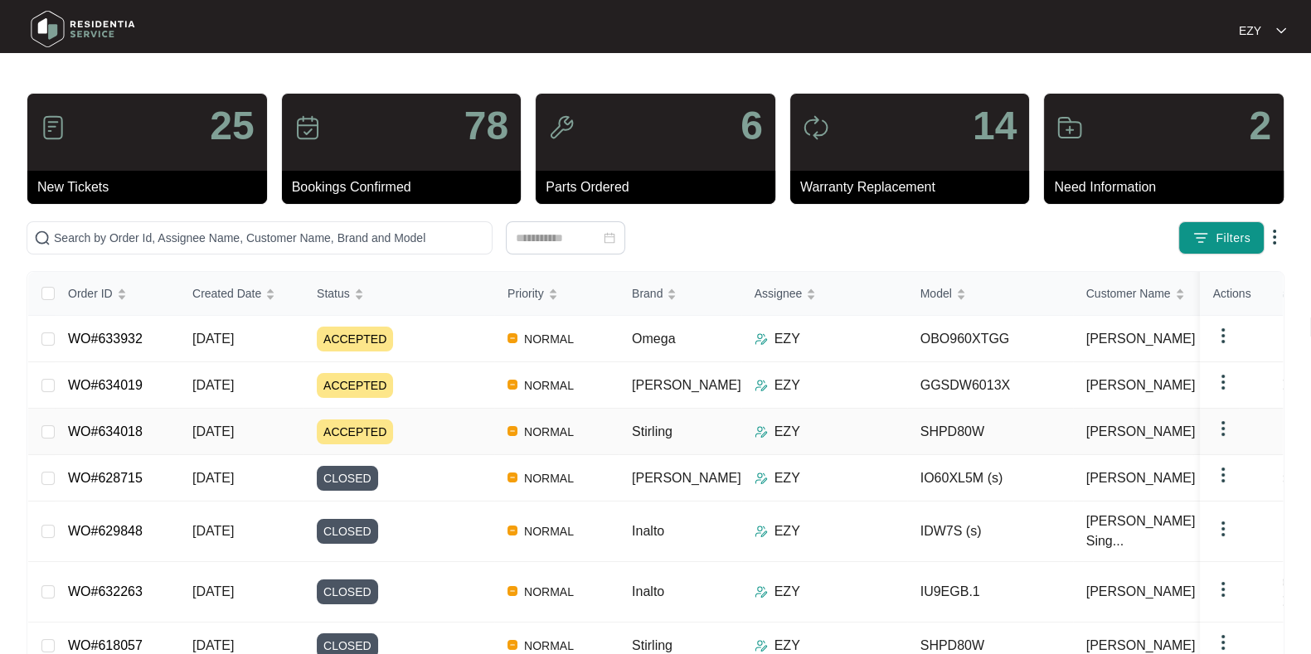
click at [425, 429] on div "ACCEPTED" at bounding box center [405, 432] width 177 height 25
click at [261, 377] on td "[DATE]" at bounding box center [241, 385] width 124 height 46
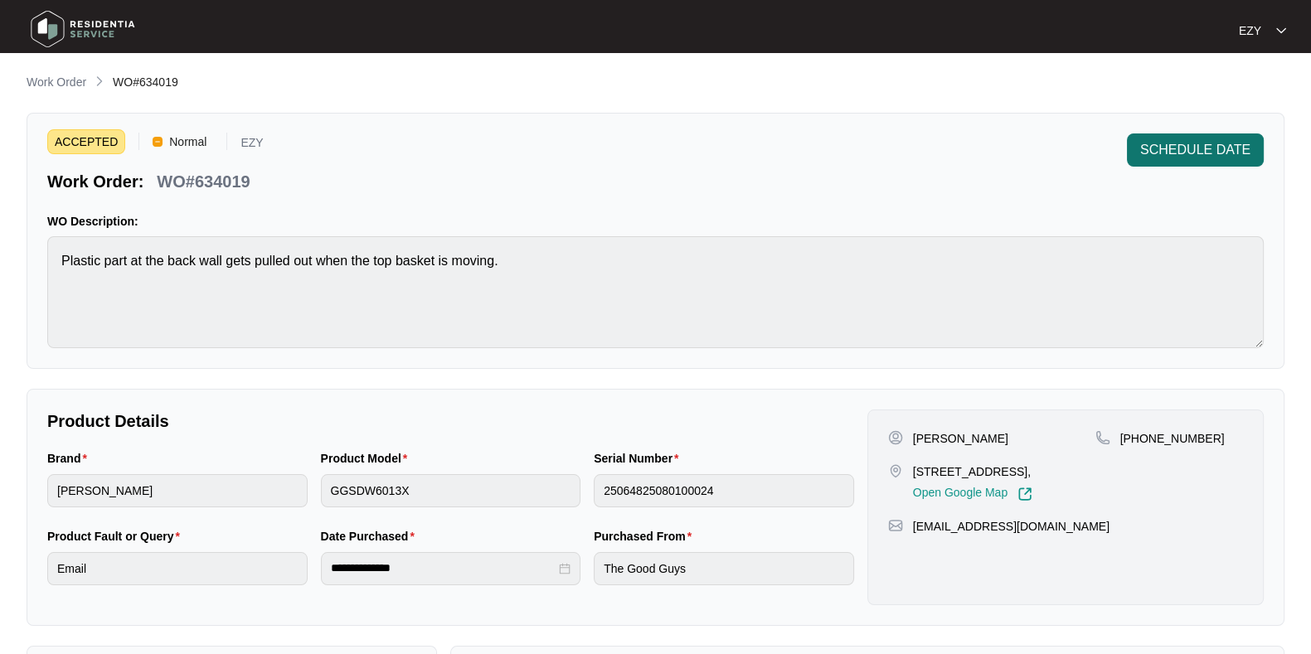
click at [1193, 148] on span "SCHEDULE DATE" at bounding box center [1195, 150] width 110 height 20
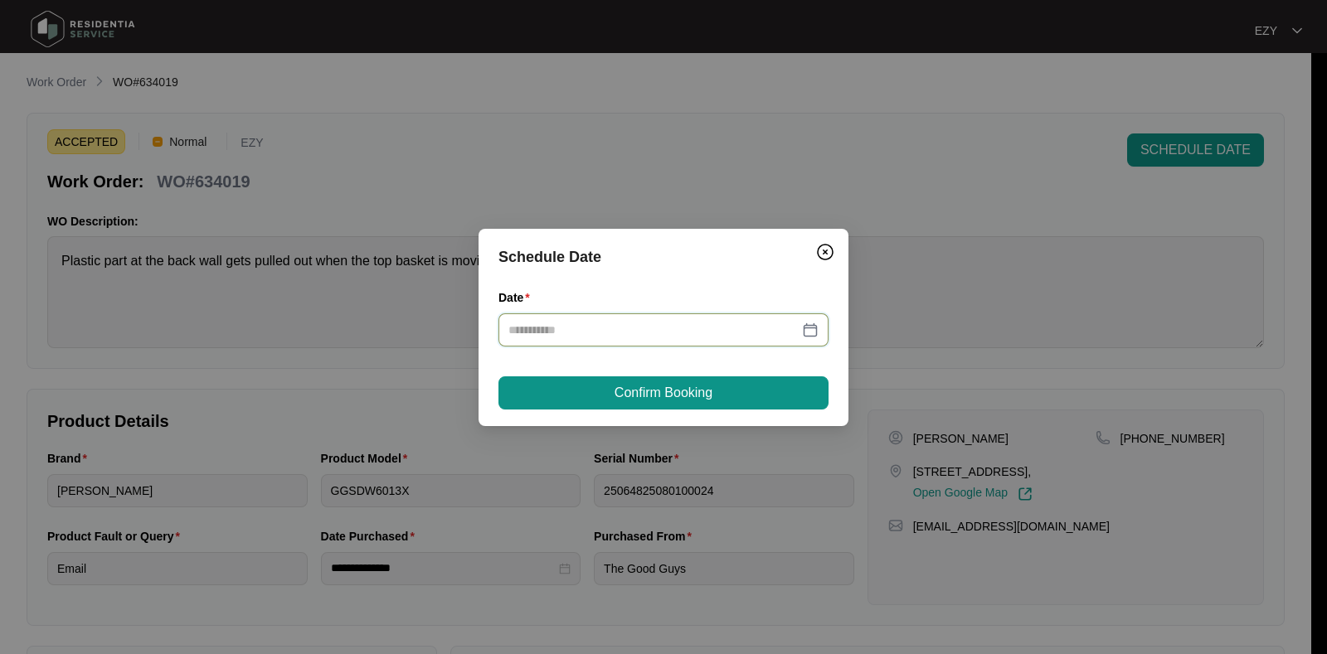
click at [564, 321] on input "Date" at bounding box center [653, 330] width 290 height 18
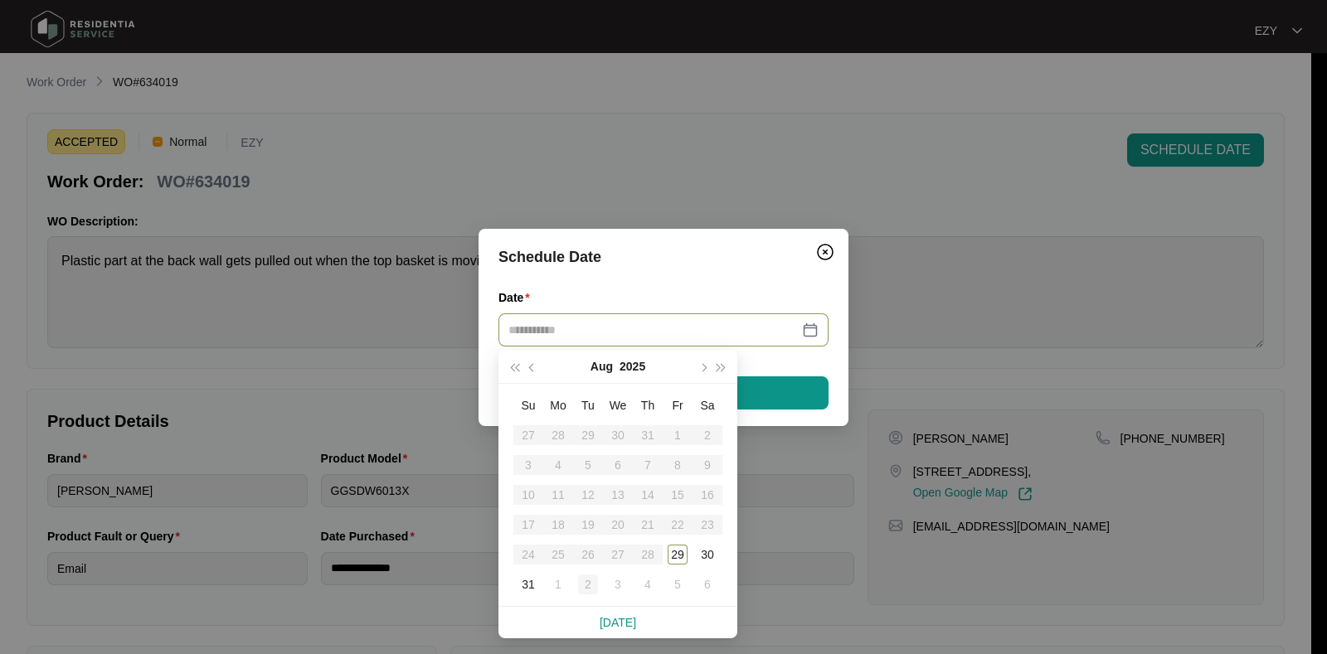
type input "**********"
click at [595, 583] on div "2" at bounding box center [588, 585] width 20 height 20
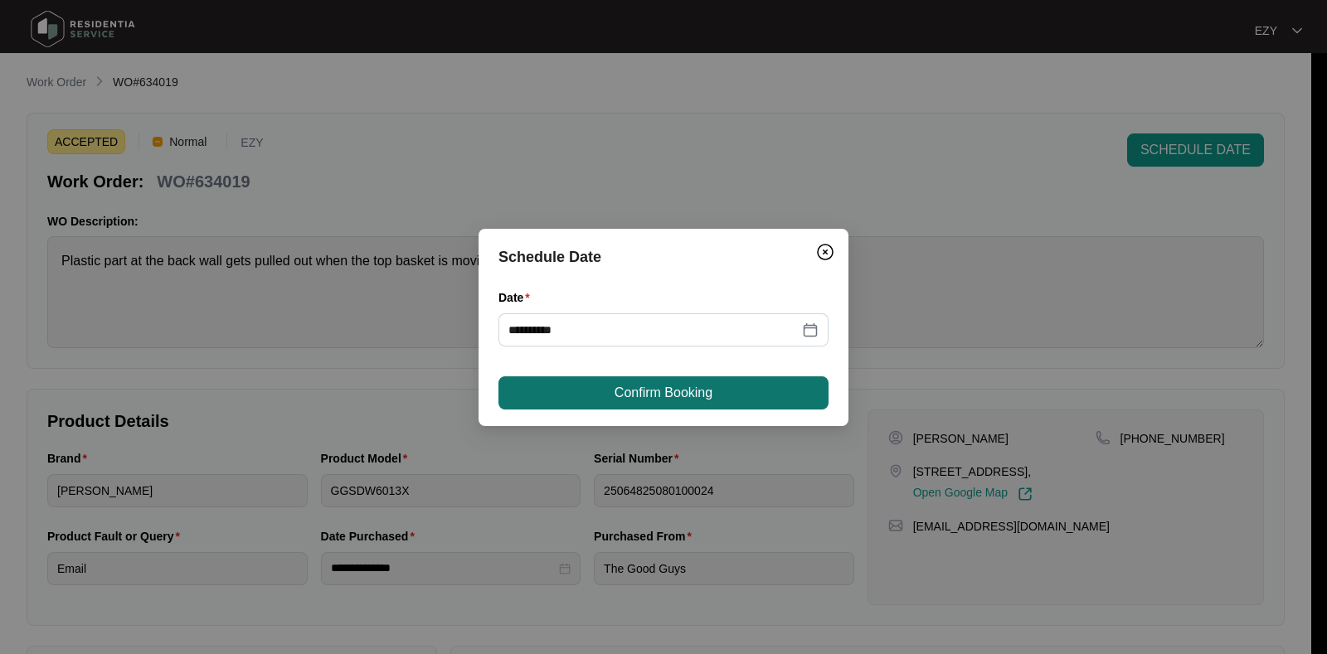
click at [645, 396] on span "Confirm Booking" at bounding box center [664, 393] width 98 height 20
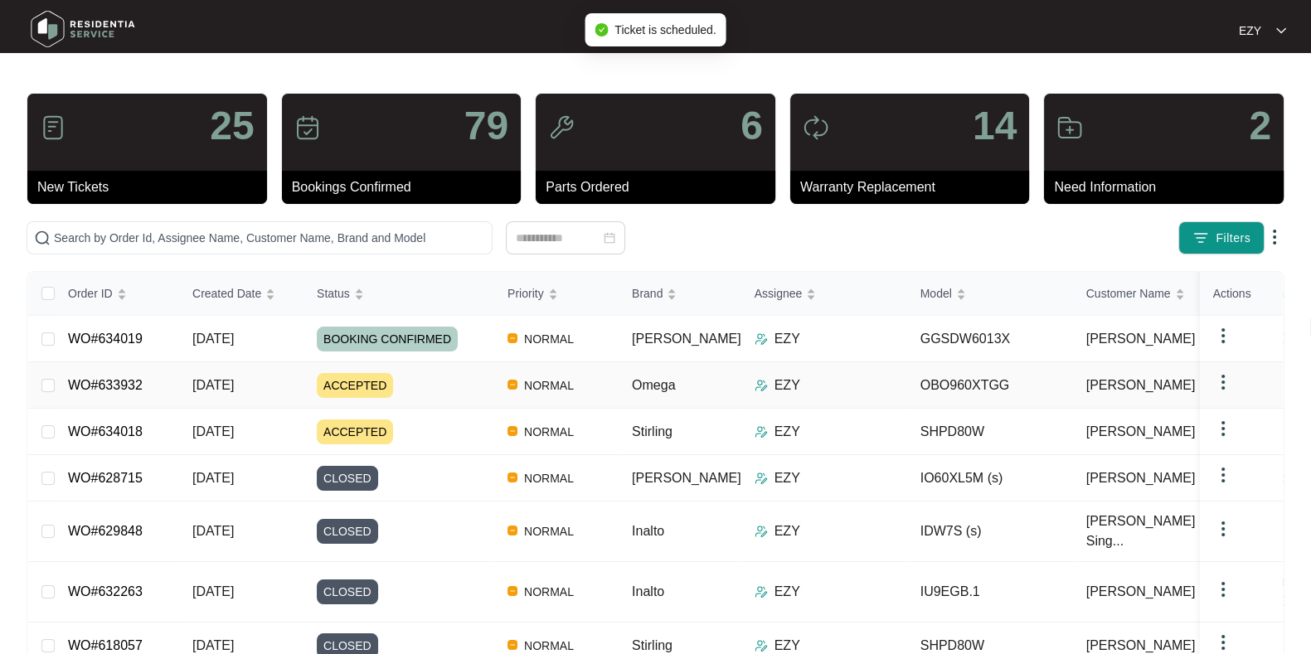
click at [263, 395] on td "[DATE]" at bounding box center [241, 385] width 124 height 46
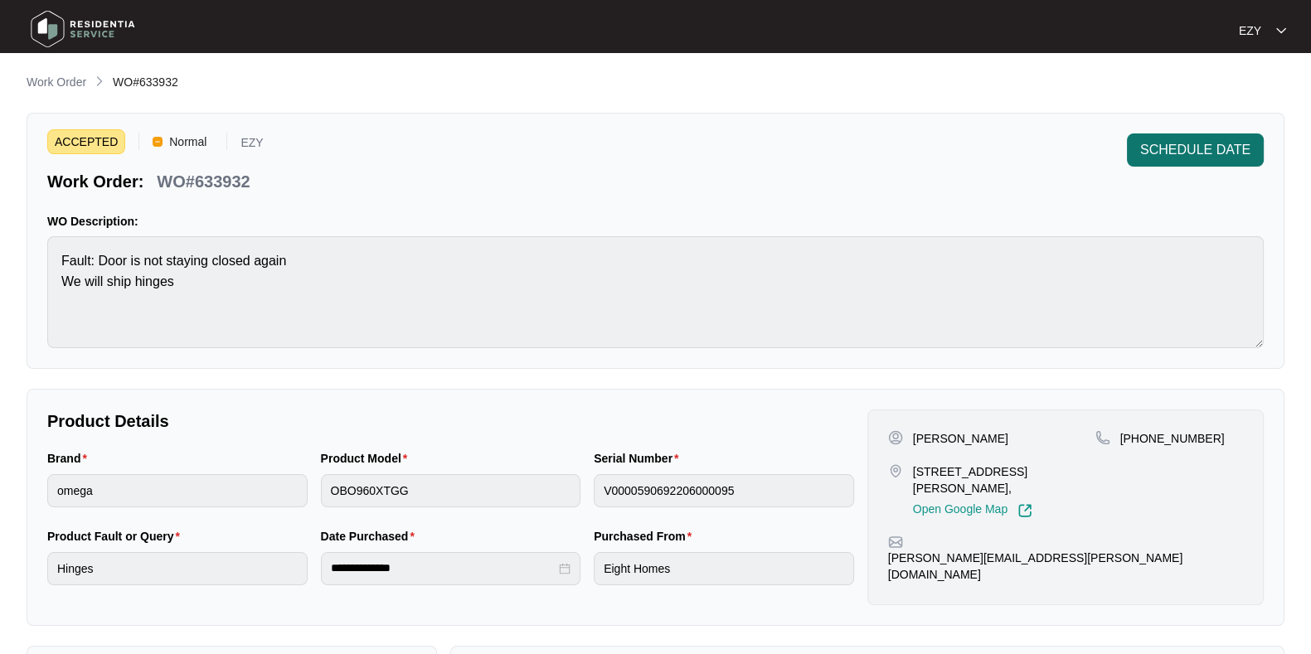
click at [1170, 145] on span "SCHEDULE DATE" at bounding box center [1195, 150] width 110 height 20
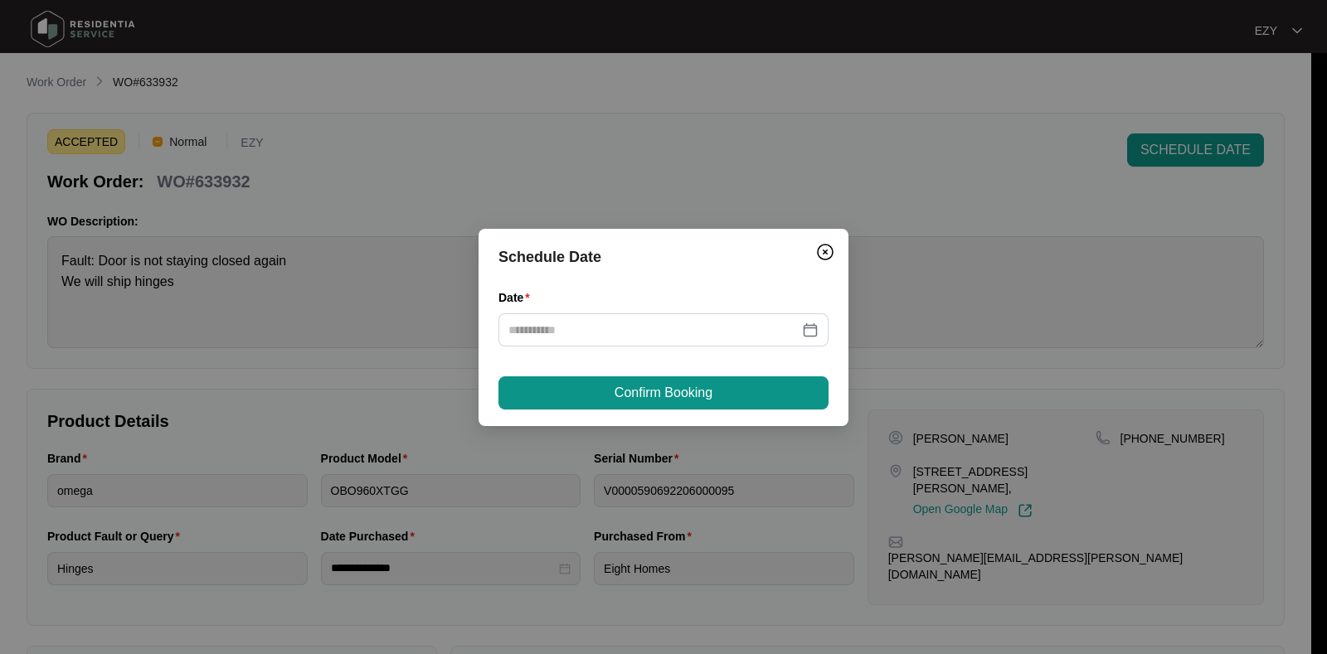
click at [642, 356] on div "Date" at bounding box center [663, 328] width 330 height 78
click at [628, 345] on div at bounding box center [663, 329] width 330 height 33
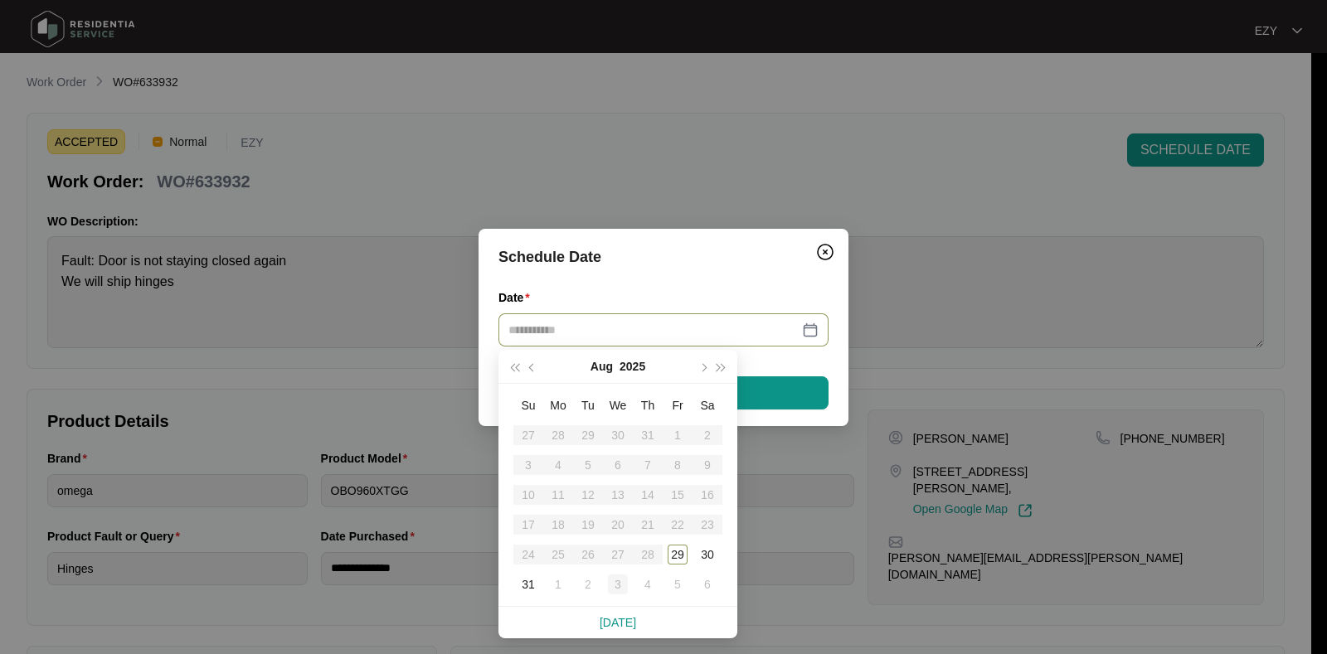
type input "**********"
click at [614, 587] on div "3" at bounding box center [618, 585] width 20 height 20
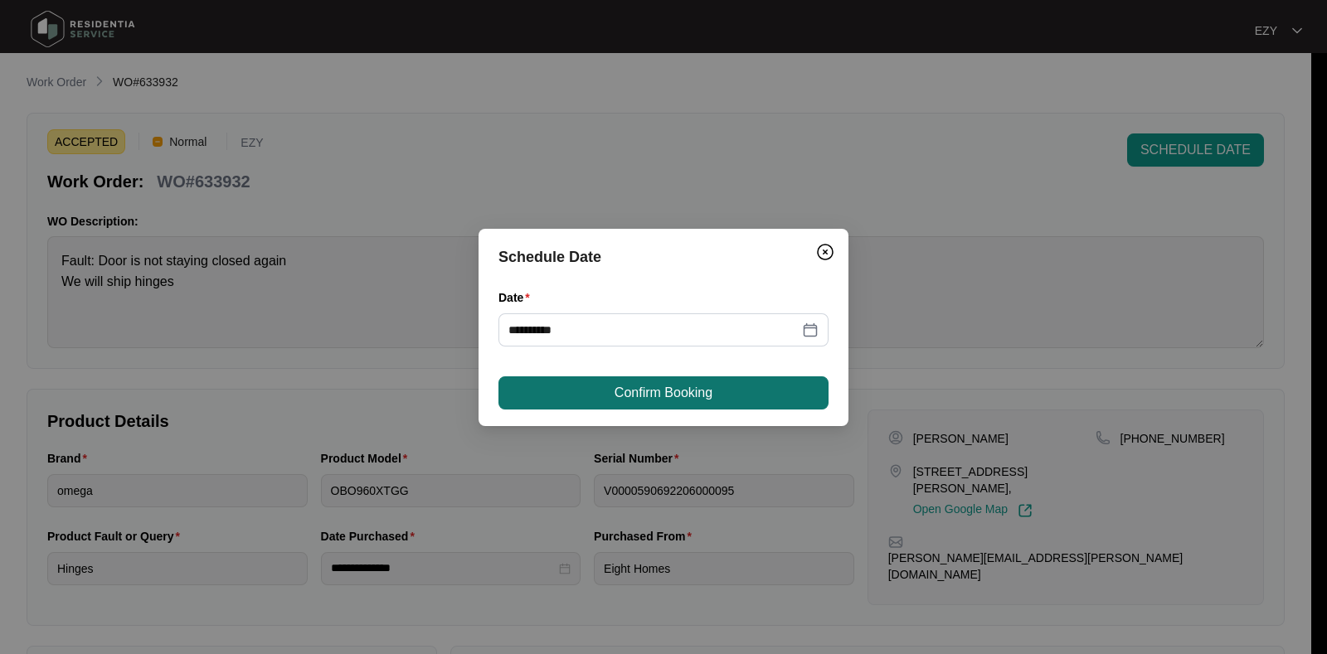
click at [662, 396] on span "Confirm Booking" at bounding box center [664, 393] width 98 height 20
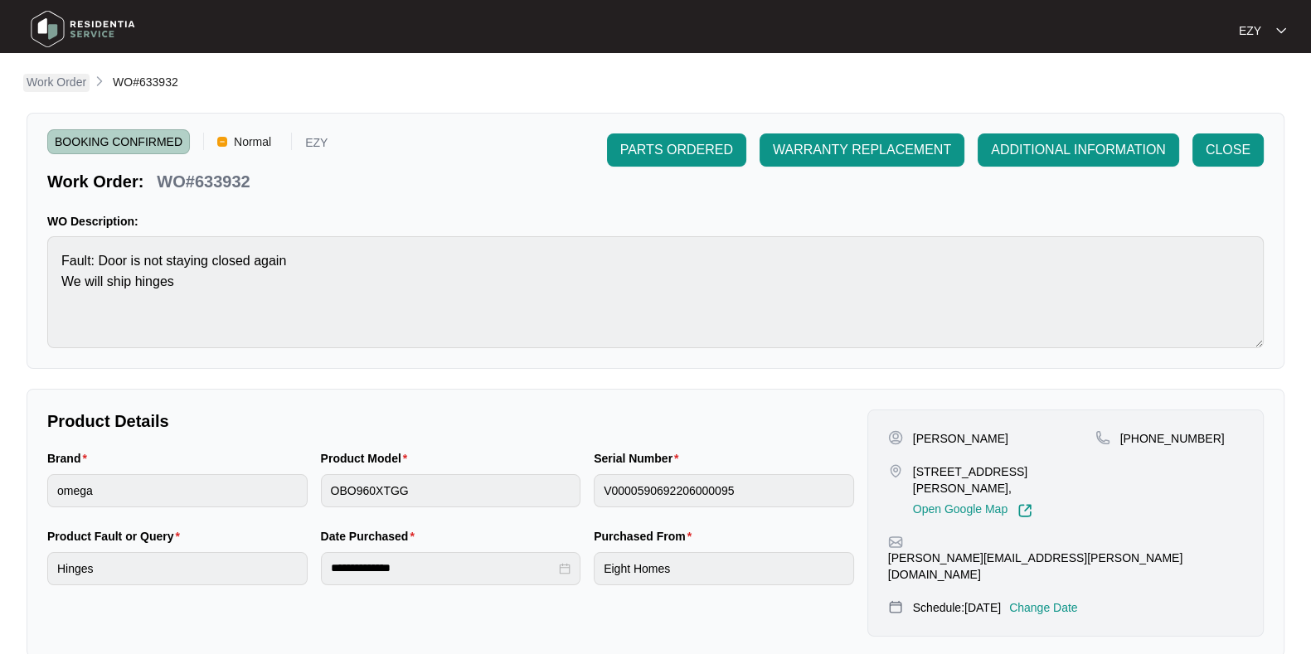
click at [68, 80] on p "Work Order" at bounding box center [57, 82] width 60 height 17
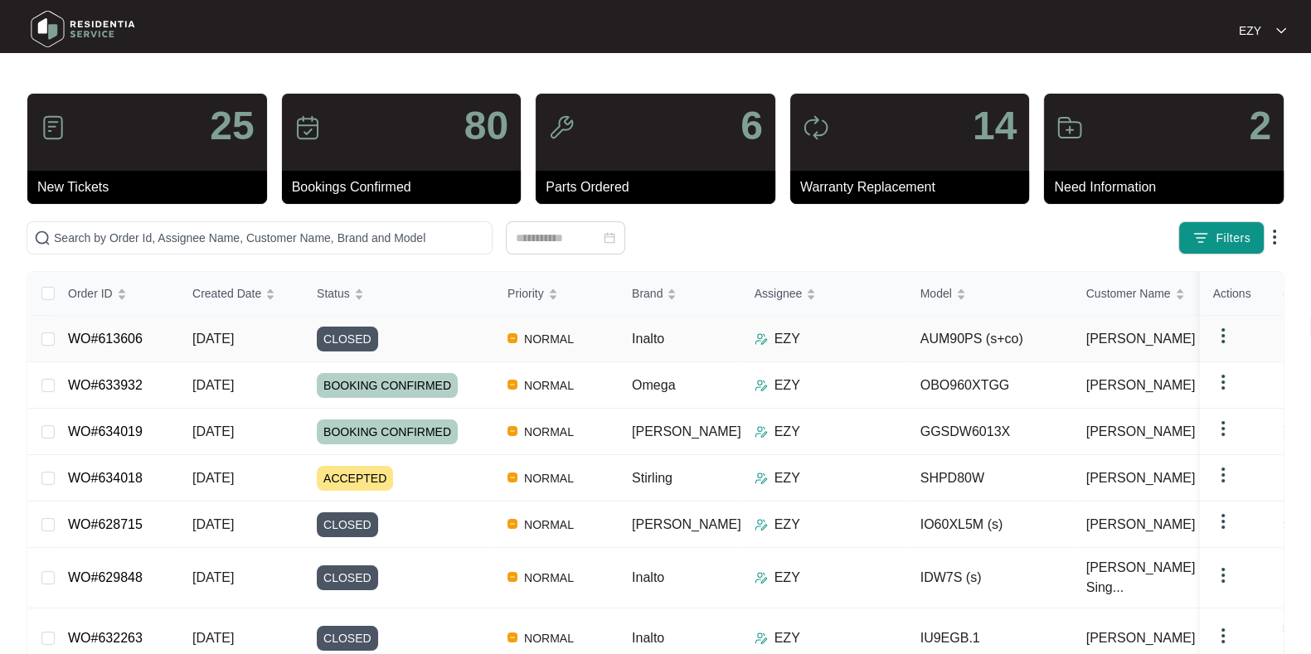
click at [454, 330] on div "CLOSED" at bounding box center [405, 339] width 177 height 25
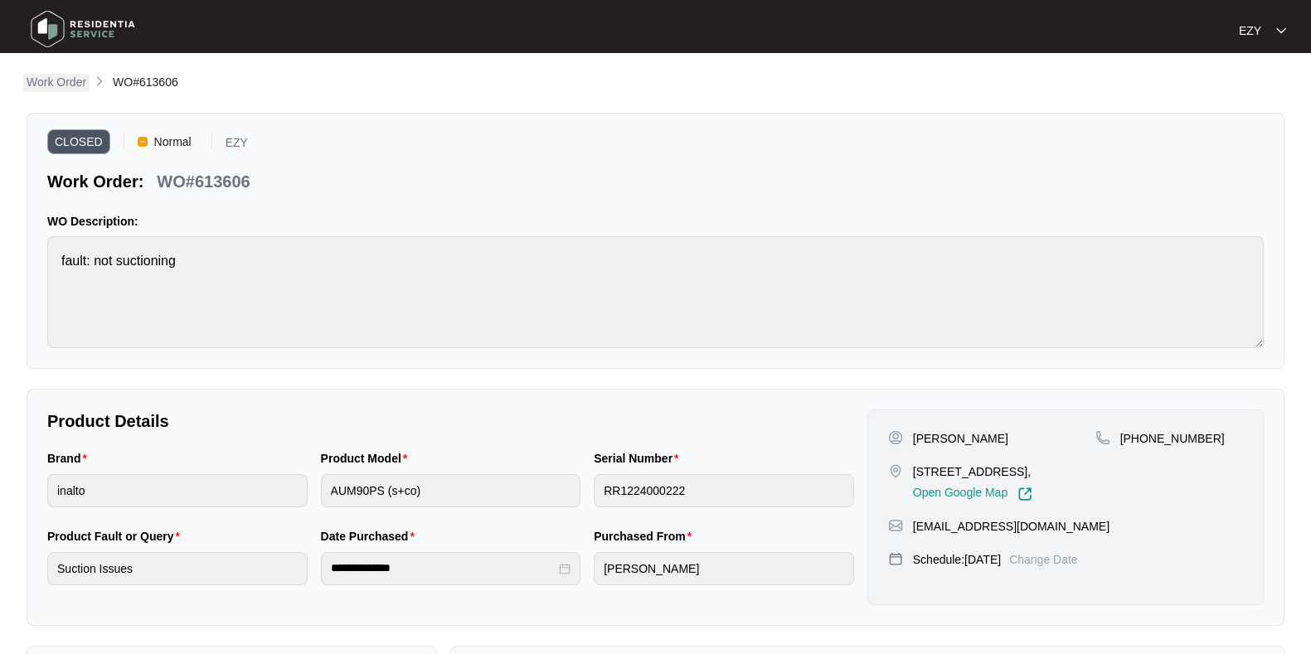
click at [59, 81] on p "Work Order" at bounding box center [57, 82] width 60 height 17
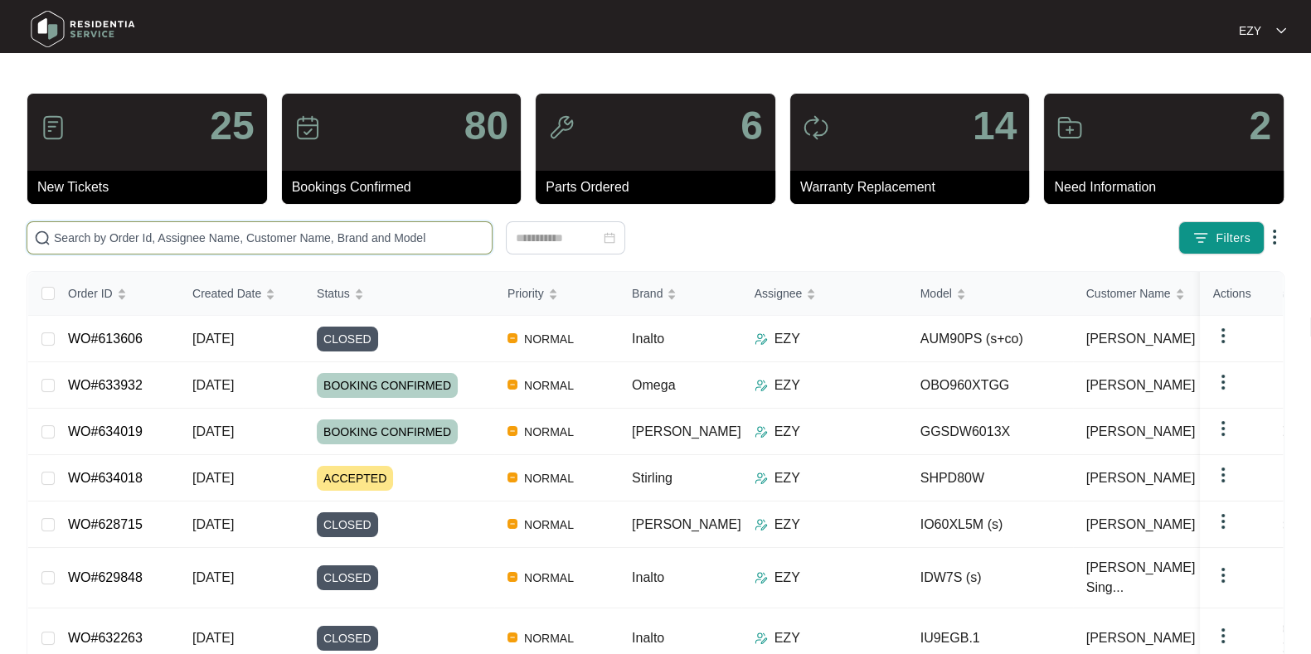
click at [231, 234] on input "text" at bounding box center [269, 238] width 431 height 18
paste input "630992"
type input "630992"
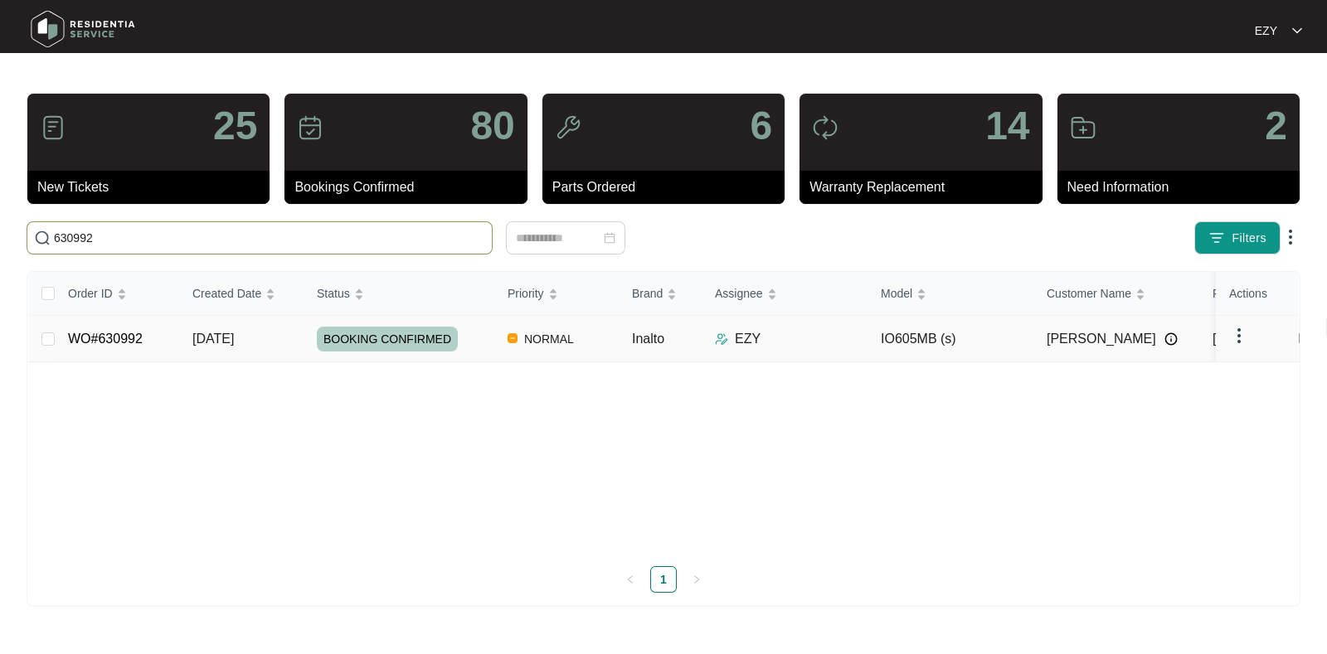
click at [183, 337] on td "[DATE]" at bounding box center [241, 339] width 124 height 46
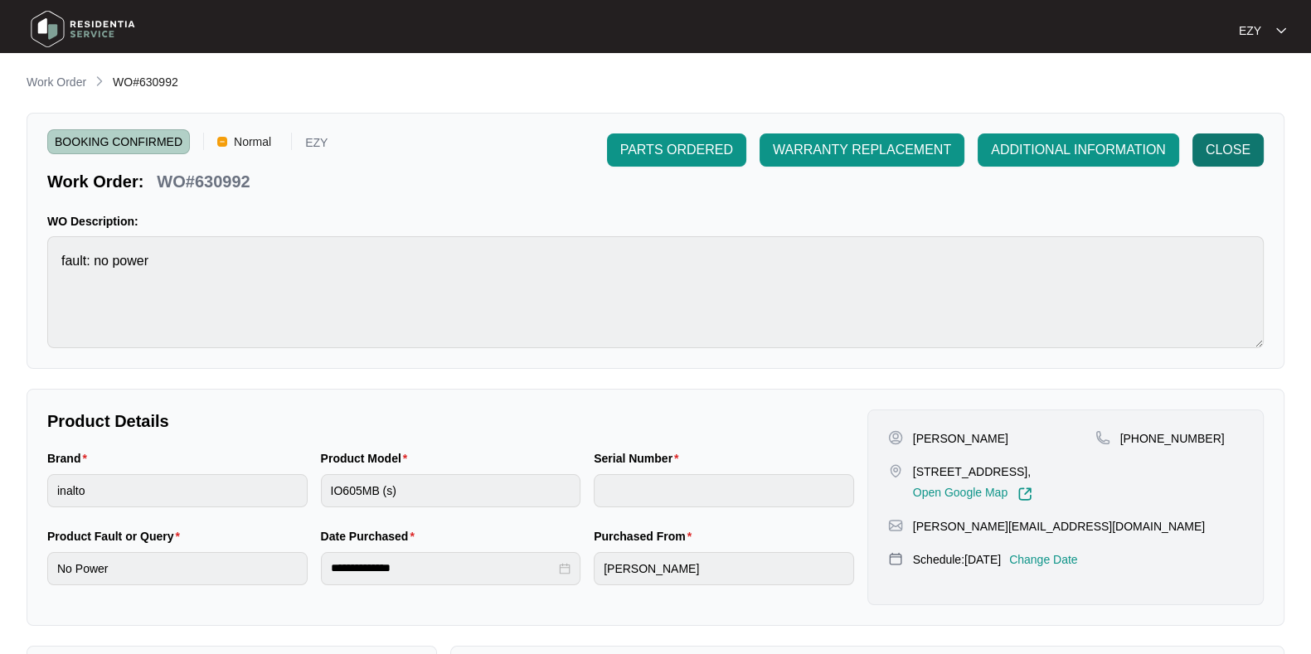
click at [1207, 158] on span "CLOSE" at bounding box center [1228, 150] width 45 height 20
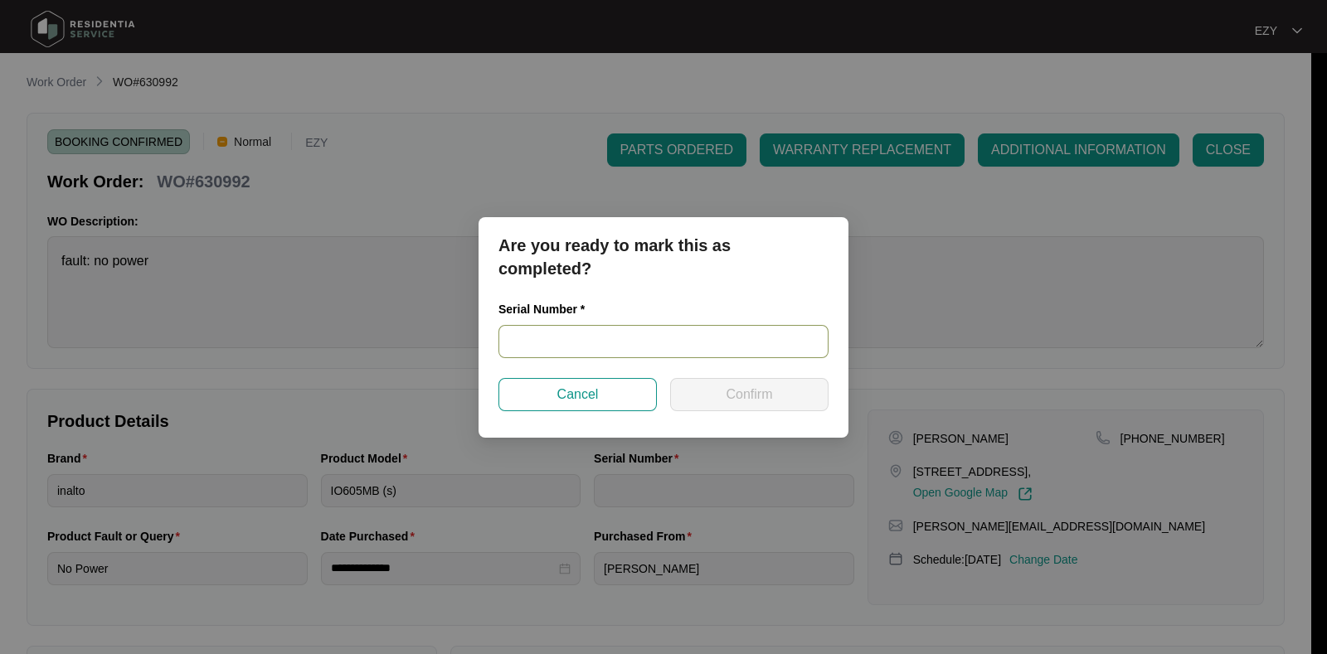
click at [552, 346] on input "text" at bounding box center [663, 341] width 330 height 33
paste input "2023270068"
type input "2023270068"
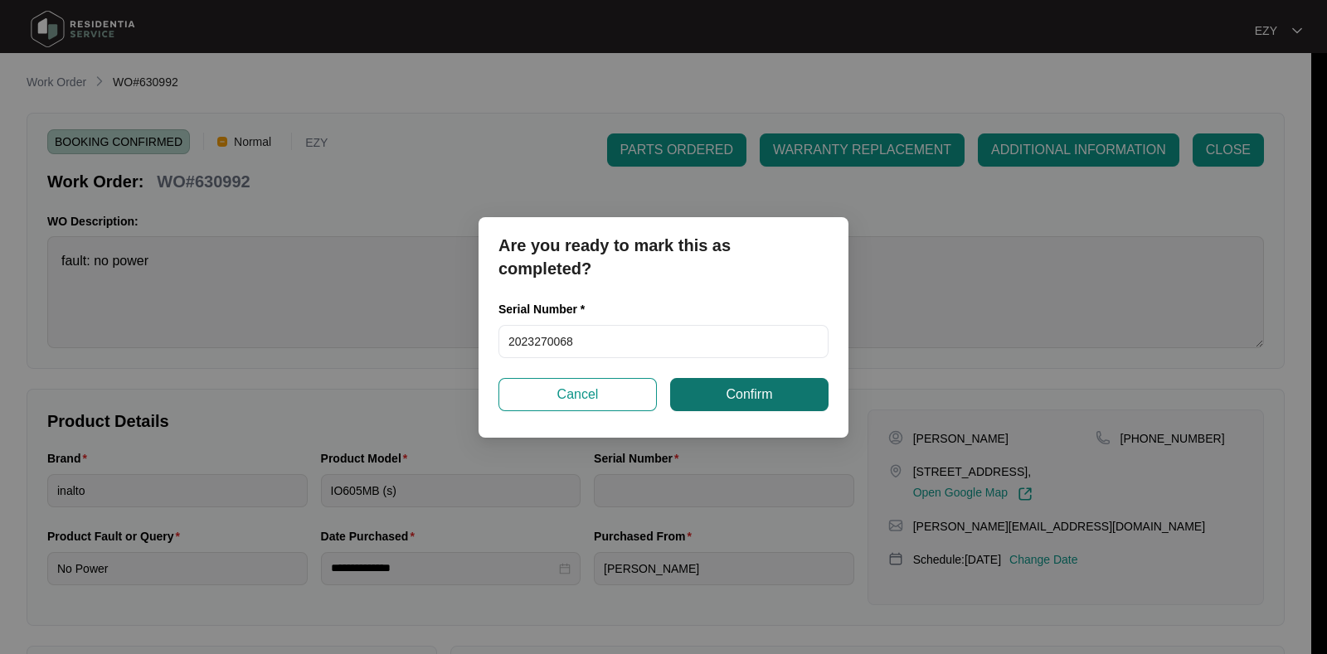
click at [721, 386] on button "Confirm" at bounding box center [749, 394] width 158 height 33
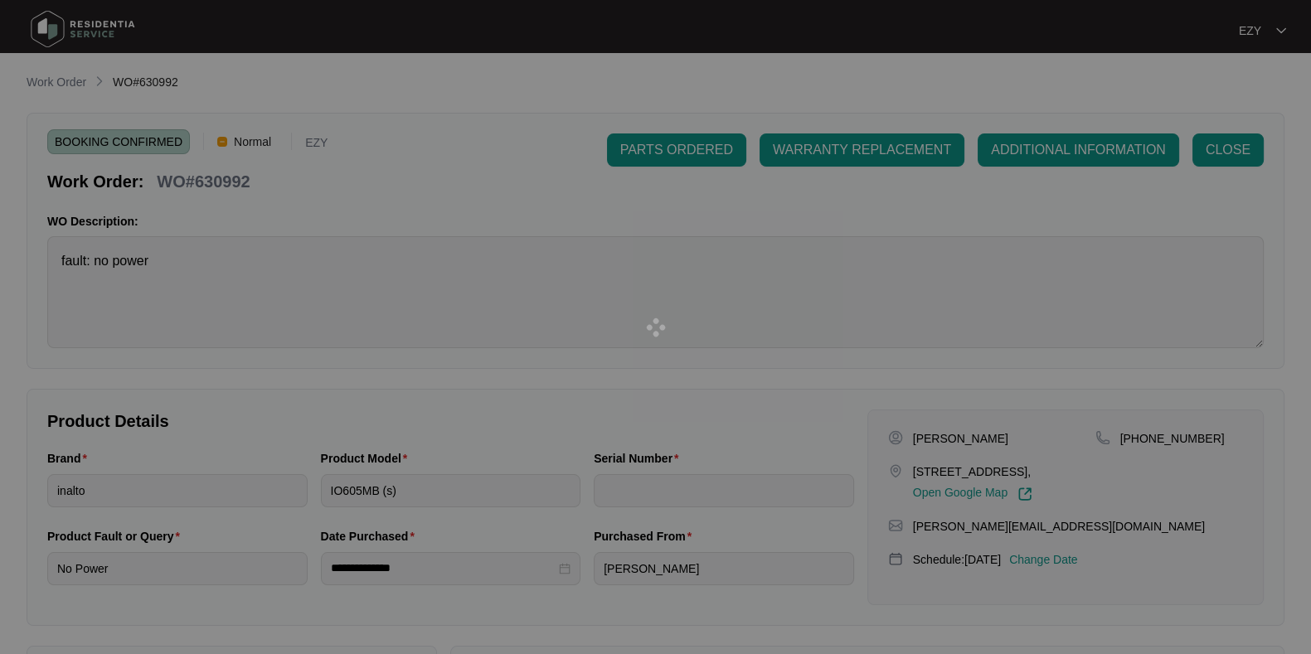
type input "2023270068"
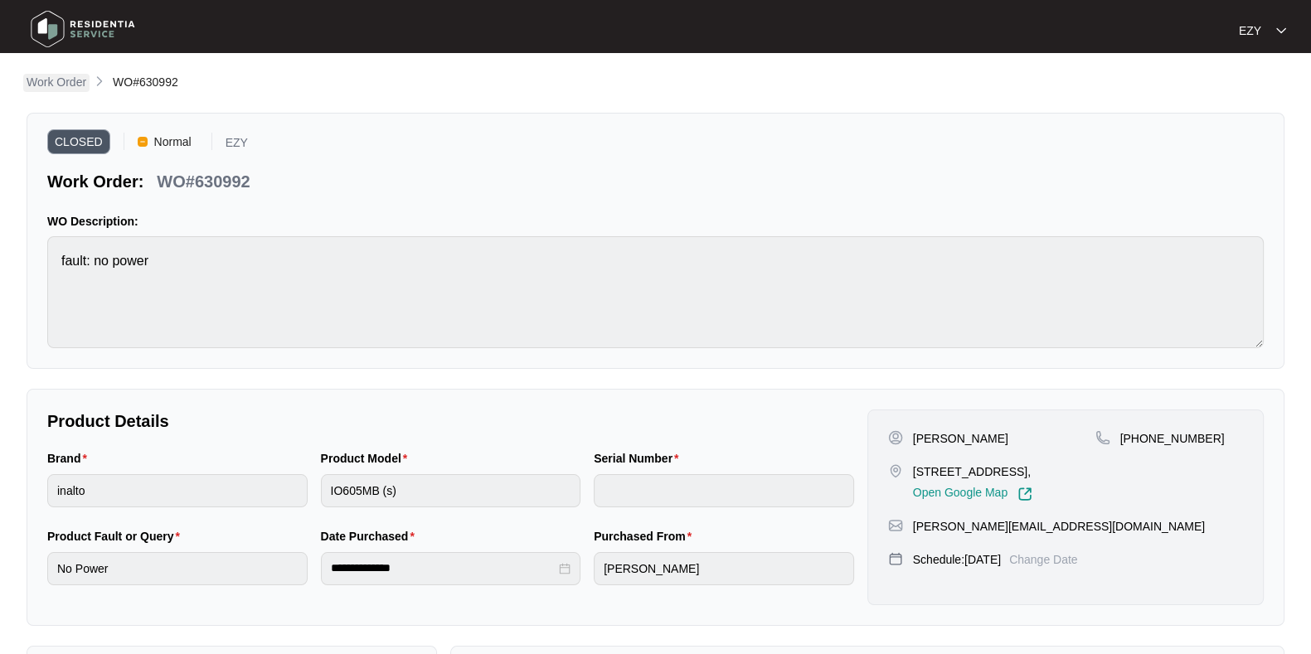
click at [77, 82] on p "Work Order" at bounding box center [57, 82] width 60 height 17
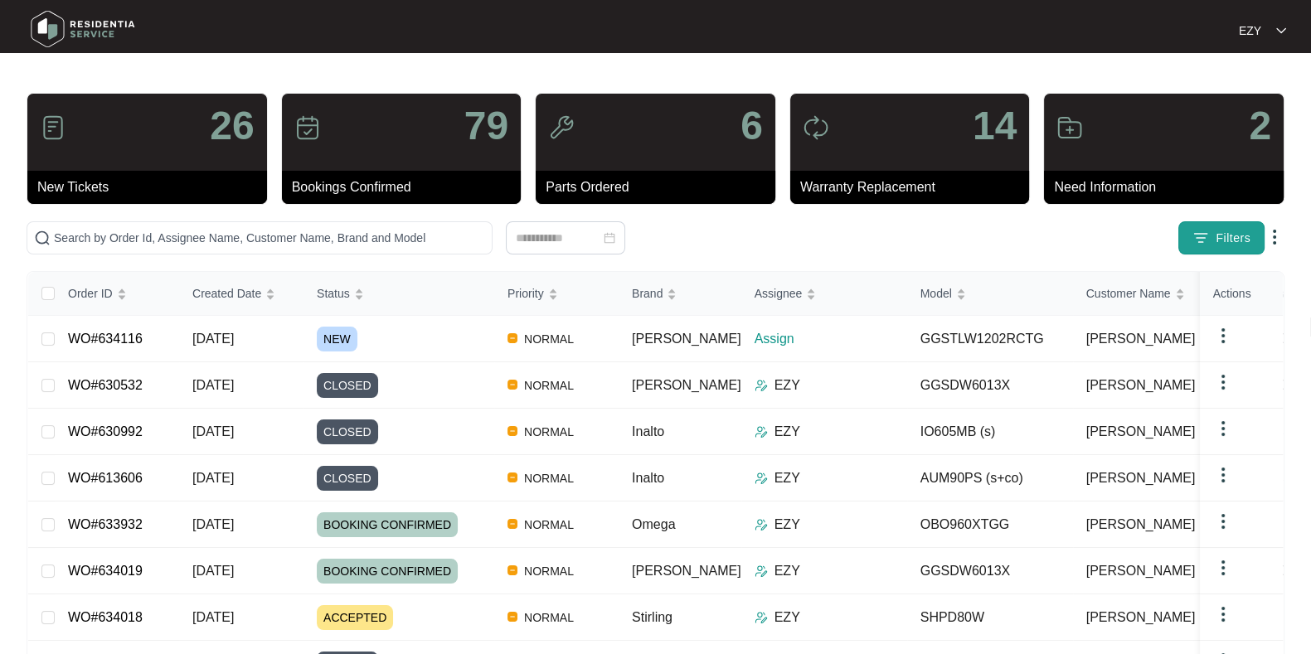
click at [1227, 230] on span "Filters" at bounding box center [1233, 238] width 35 height 17
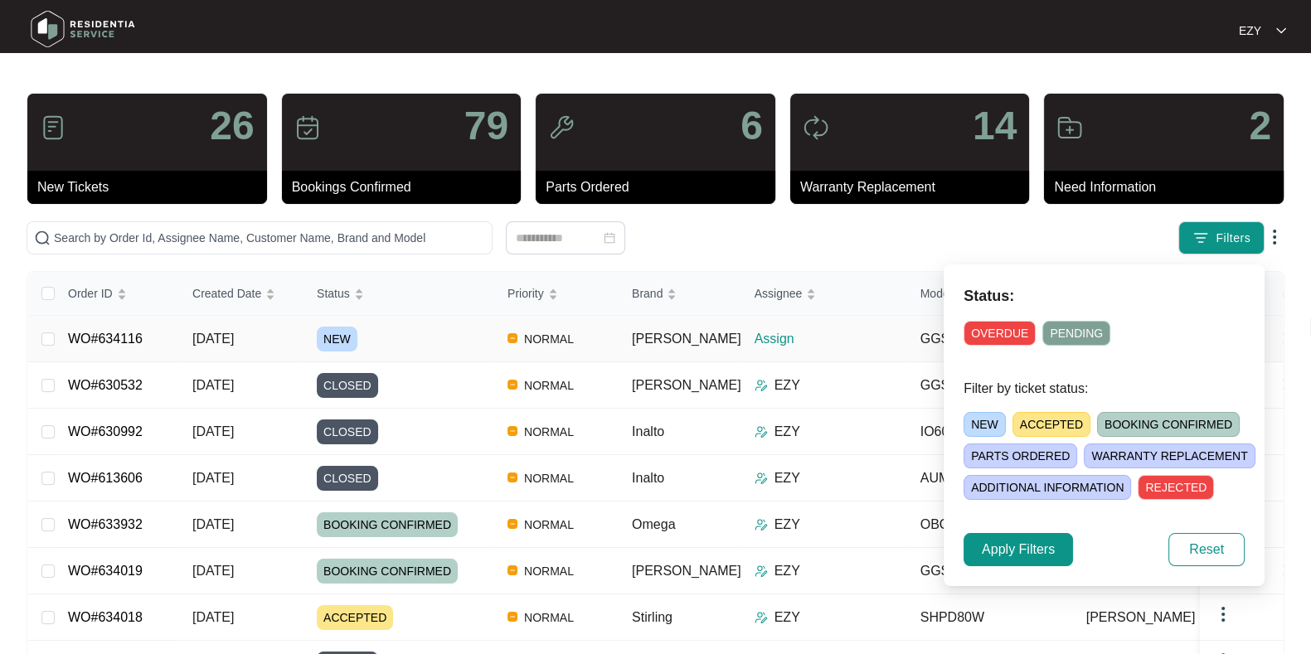
click at [478, 347] on div "NEW" at bounding box center [405, 339] width 177 height 25
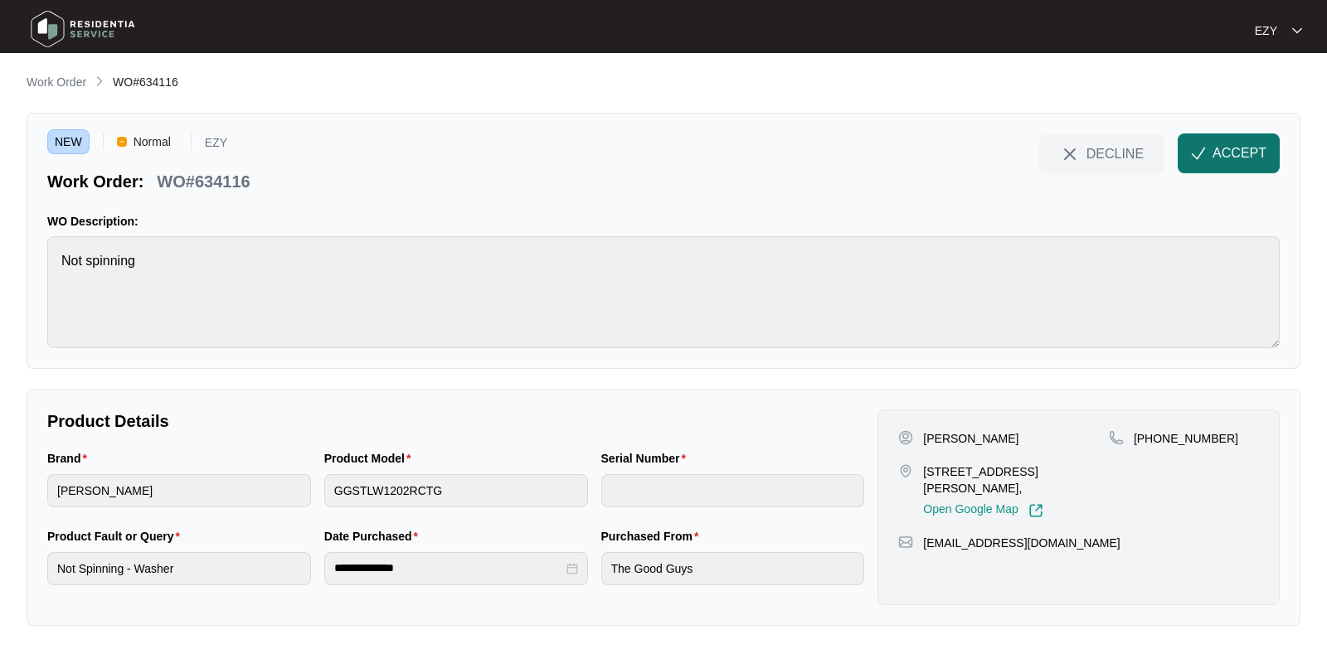
click at [1246, 156] on span "ACCEPT" at bounding box center [1239, 153] width 54 height 20
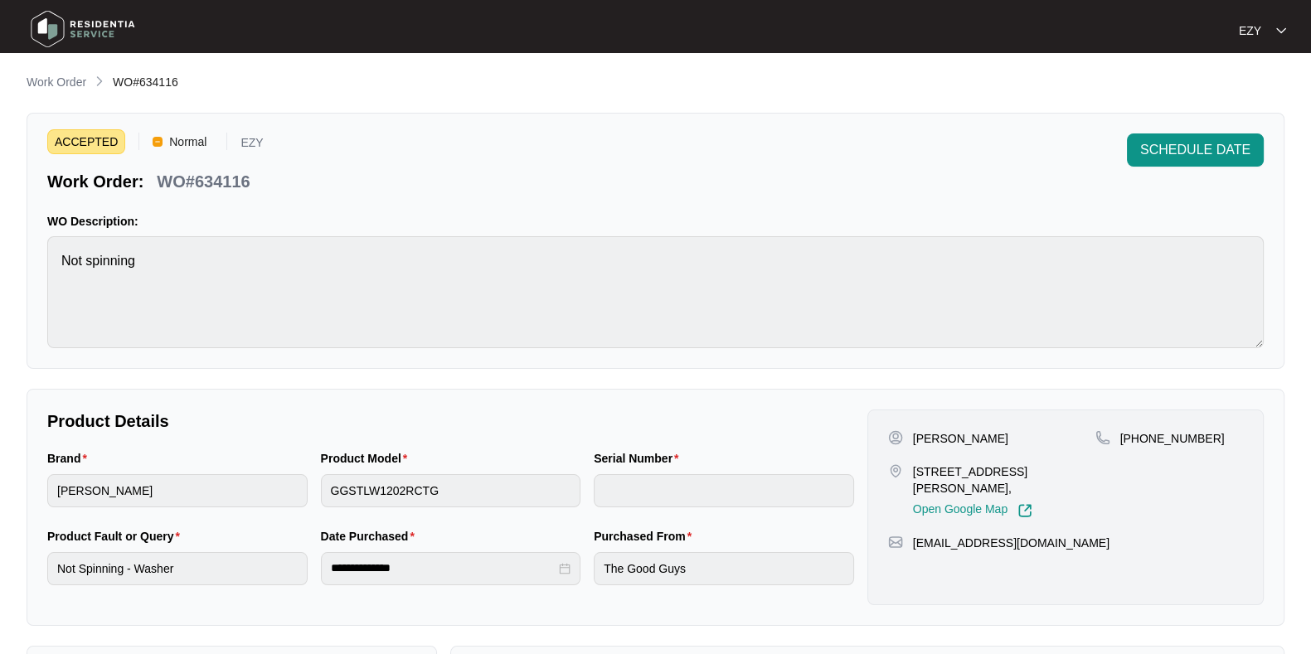
click at [233, 181] on p "WO#634116" at bounding box center [203, 181] width 93 height 23
copy div "WO#634116 SCHEDULE DATE"
click at [925, 436] on p "[PERSON_NAME]" at bounding box center [960, 438] width 95 height 17
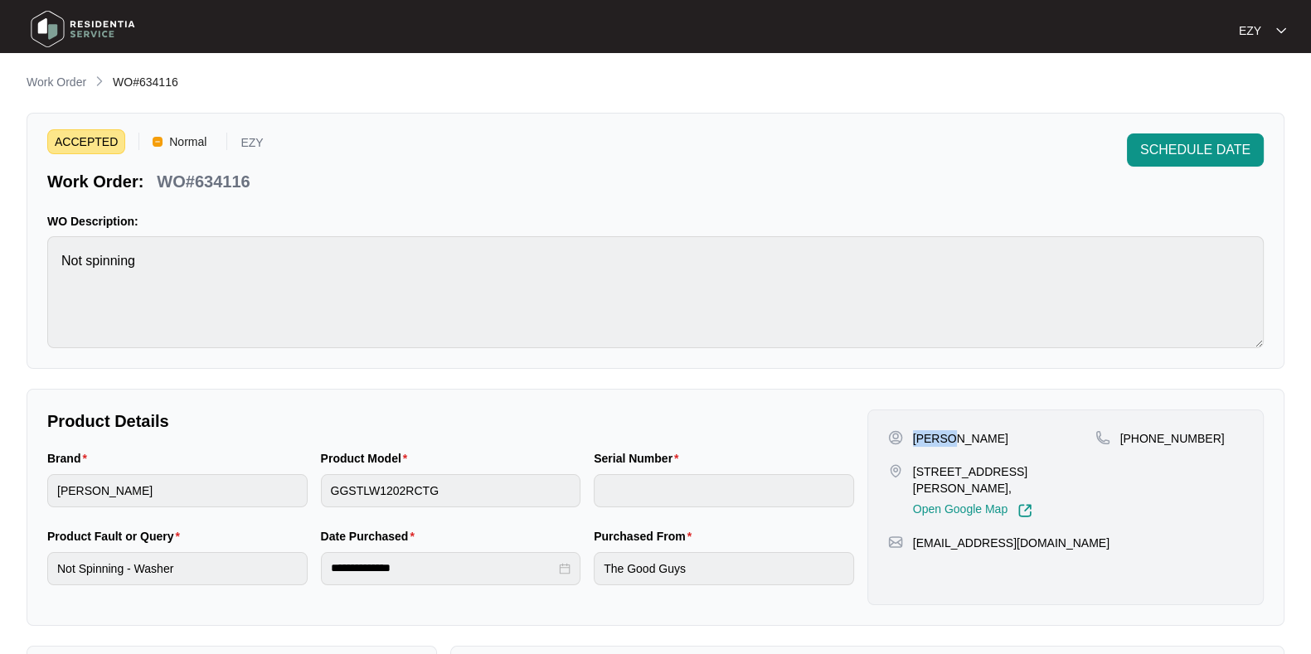
click at [925, 436] on p "[PERSON_NAME]" at bounding box center [960, 438] width 95 height 17
copy p "[PERSON_NAME]"
click at [935, 483] on p "[STREET_ADDRESS][PERSON_NAME]," at bounding box center [1004, 480] width 182 height 33
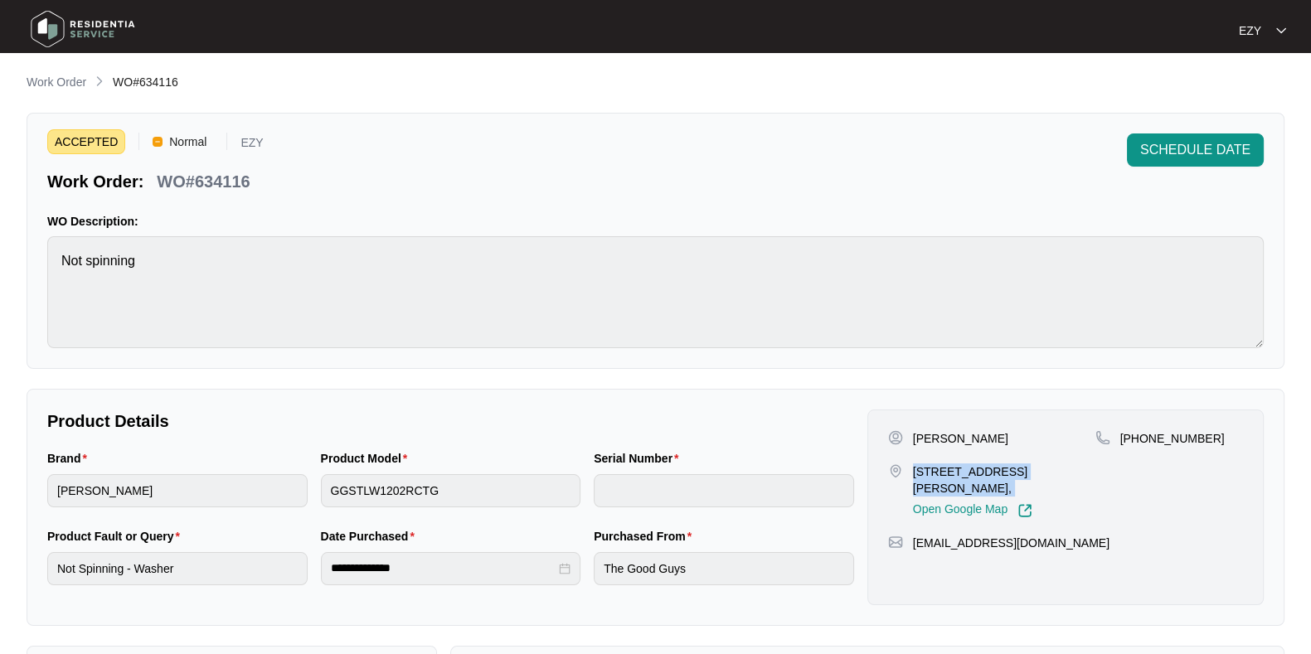
click at [935, 483] on p "[STREET_ADDRESS][PERSON_NAME]," at bounding box center [1004, 480] width 182 height 33
copy p "[STREET_ADDRESS][PERSON_NAME],"
drag, startPoint x: 1217, startPoint y: 449, endPoint x: 1139, endPoint y: 440, distance: 77.7
click at [1139, 440] on div "[PHONE_NUMBER]" at bounding box center [1170, 474] width 148 height 88
copy p "410089059"
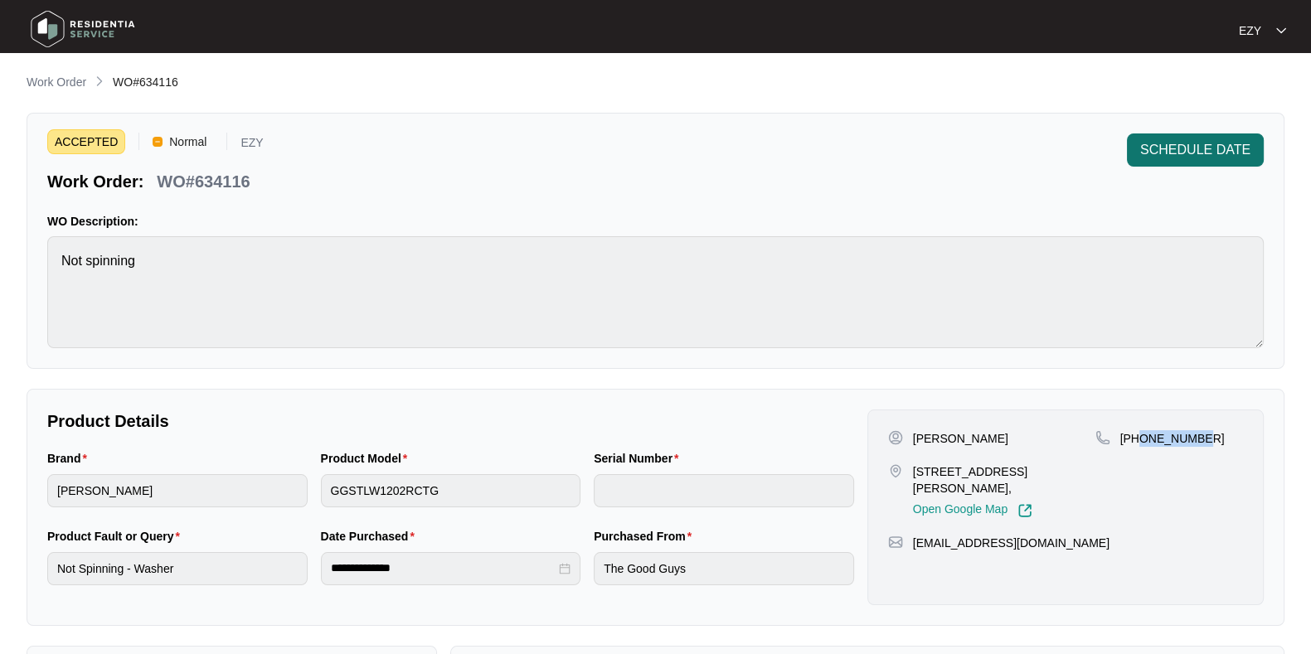
click at [1208, 145] on span "SCHEDULE DATE" at bounding box center [1195, 150] width 110 height 20
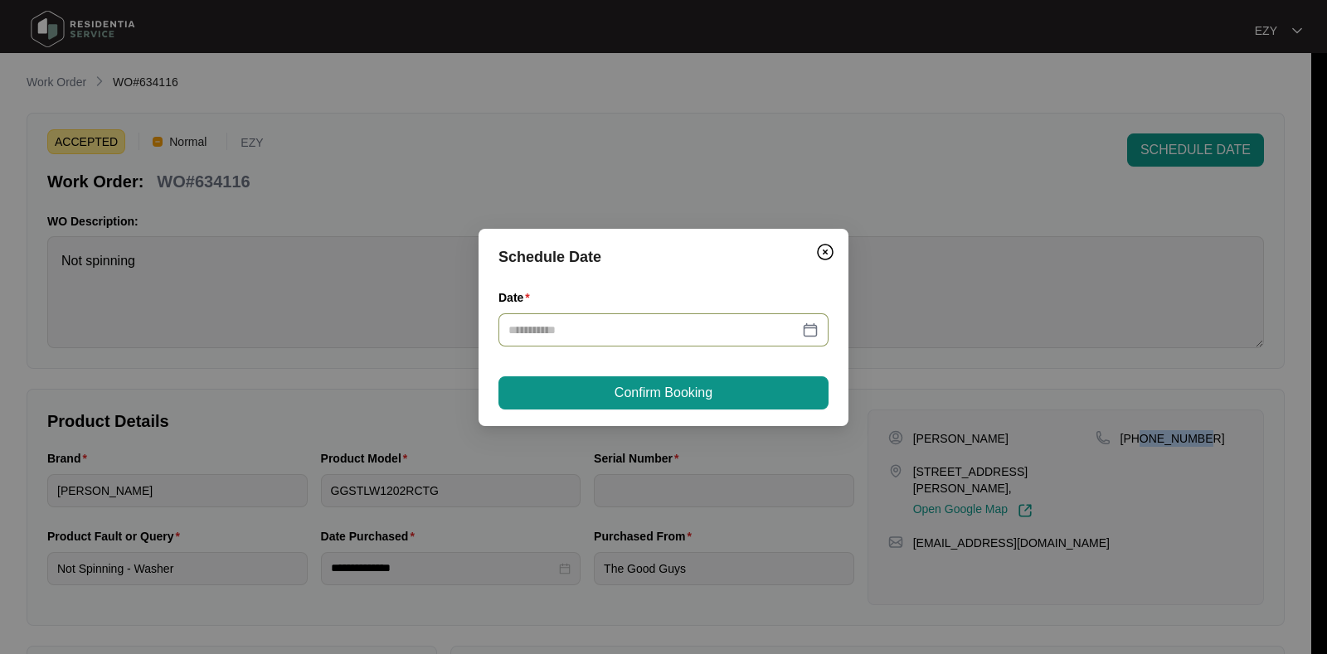
click at [659, 344] on div at bounding box center [663, 329] width 330 height 33
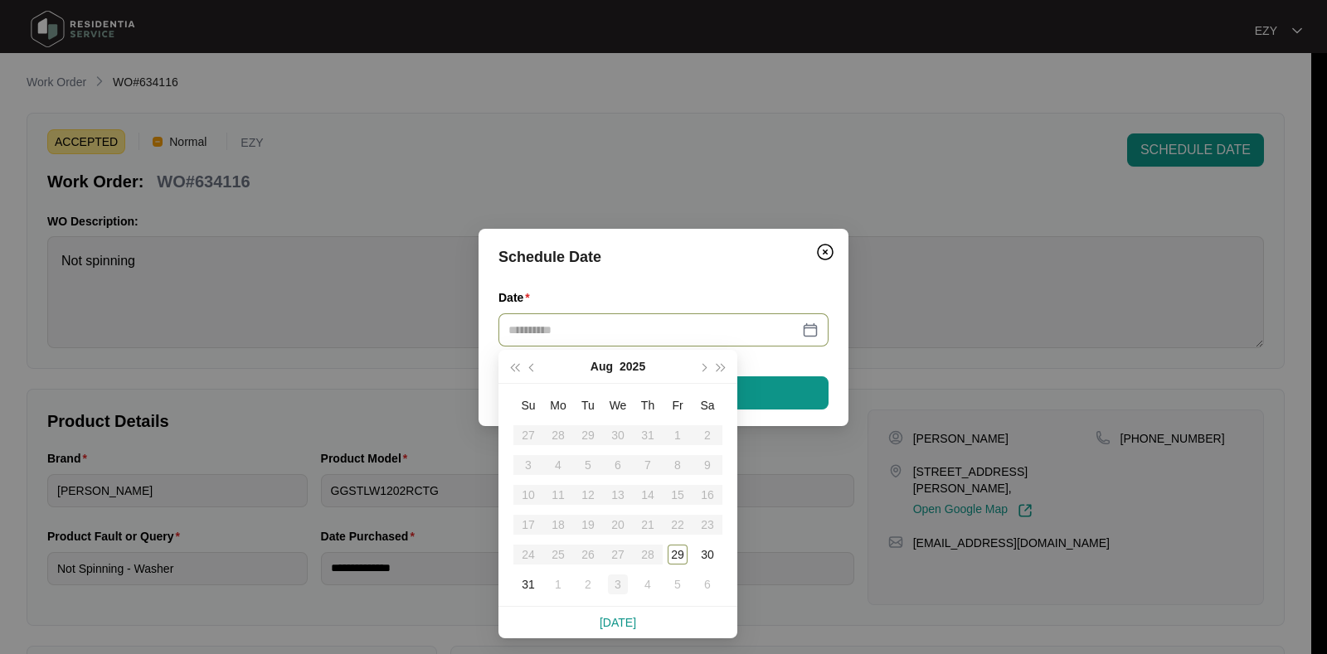
type input "**********"
click at [622, 586] on div "3" at bounding box center [618, 585] width 20 height 20
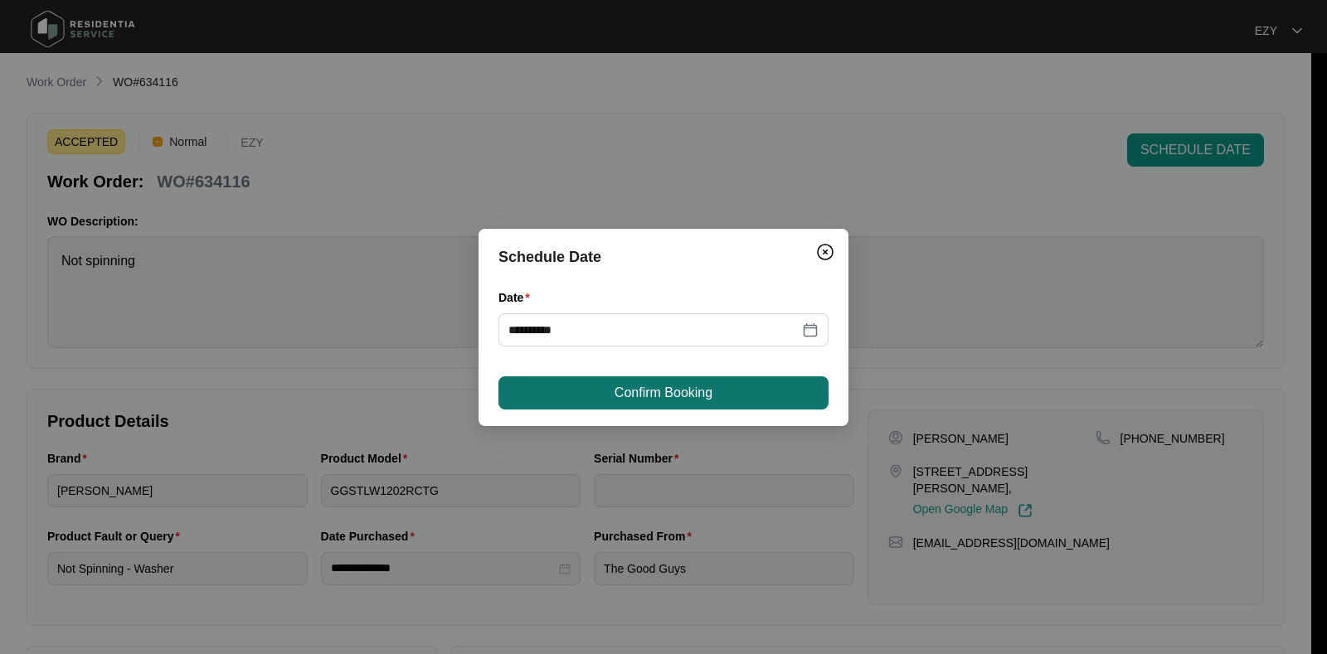
click at [703, 381] on button "Confirm Booking" at bounding box center [663, 393] width 330 height 33
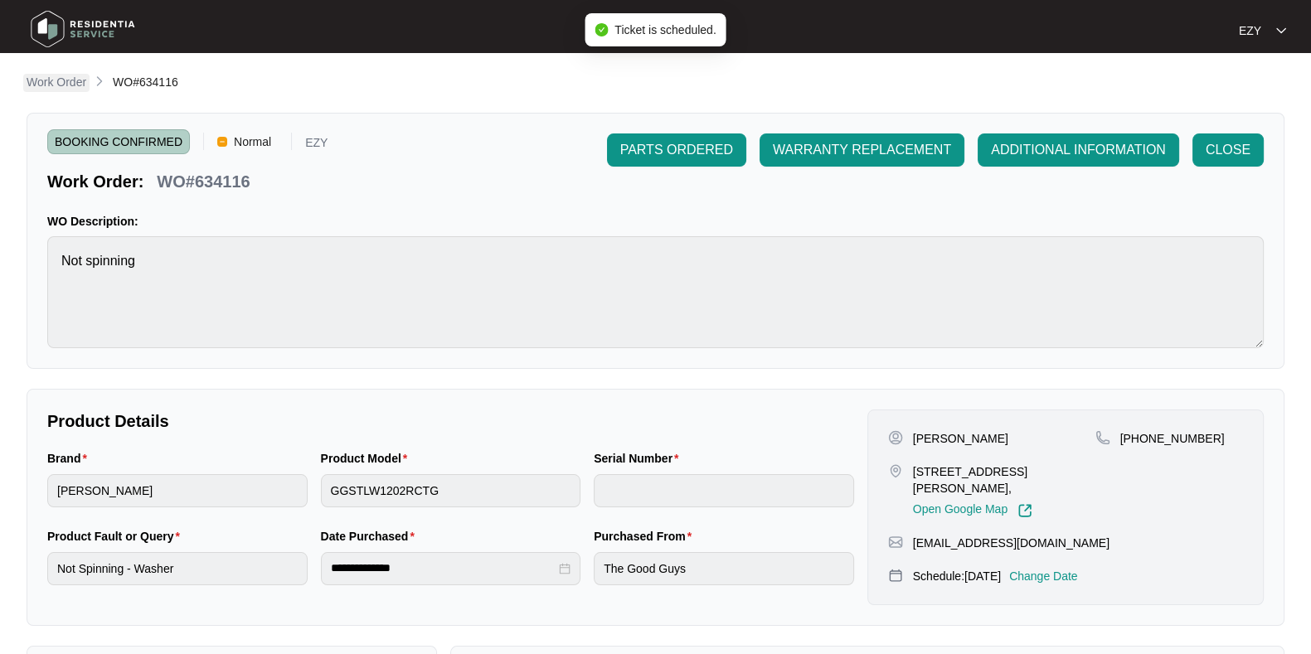
click at [46, 85] on p "Work Order" at bounding box center [57, 82] width 60 height 17
